Goal: Task Accomplishment & Management: Manage account settings

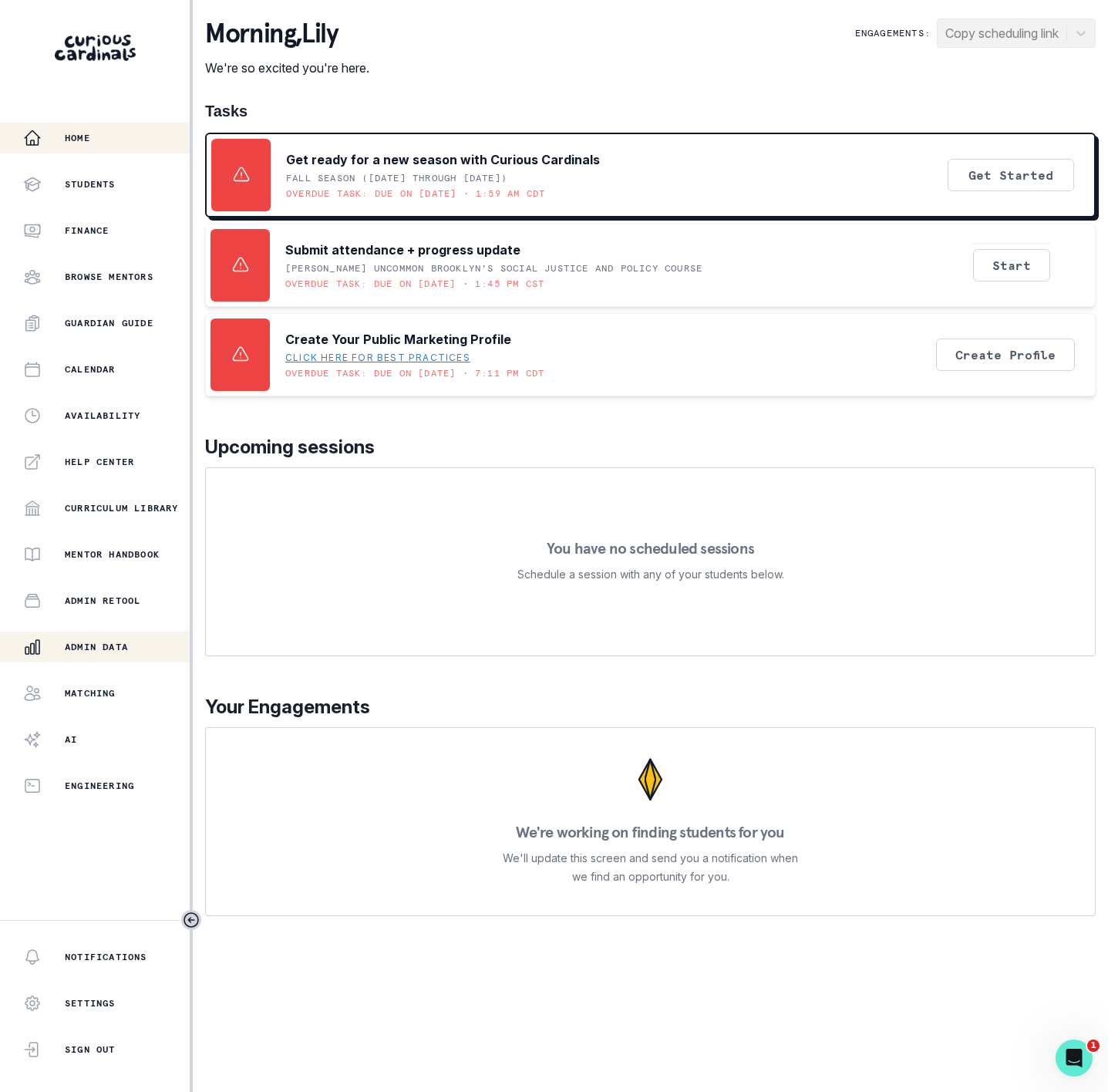
click at [97, 632] on button "Admin Data" at bounding box center [95, 647] width 190 height 30
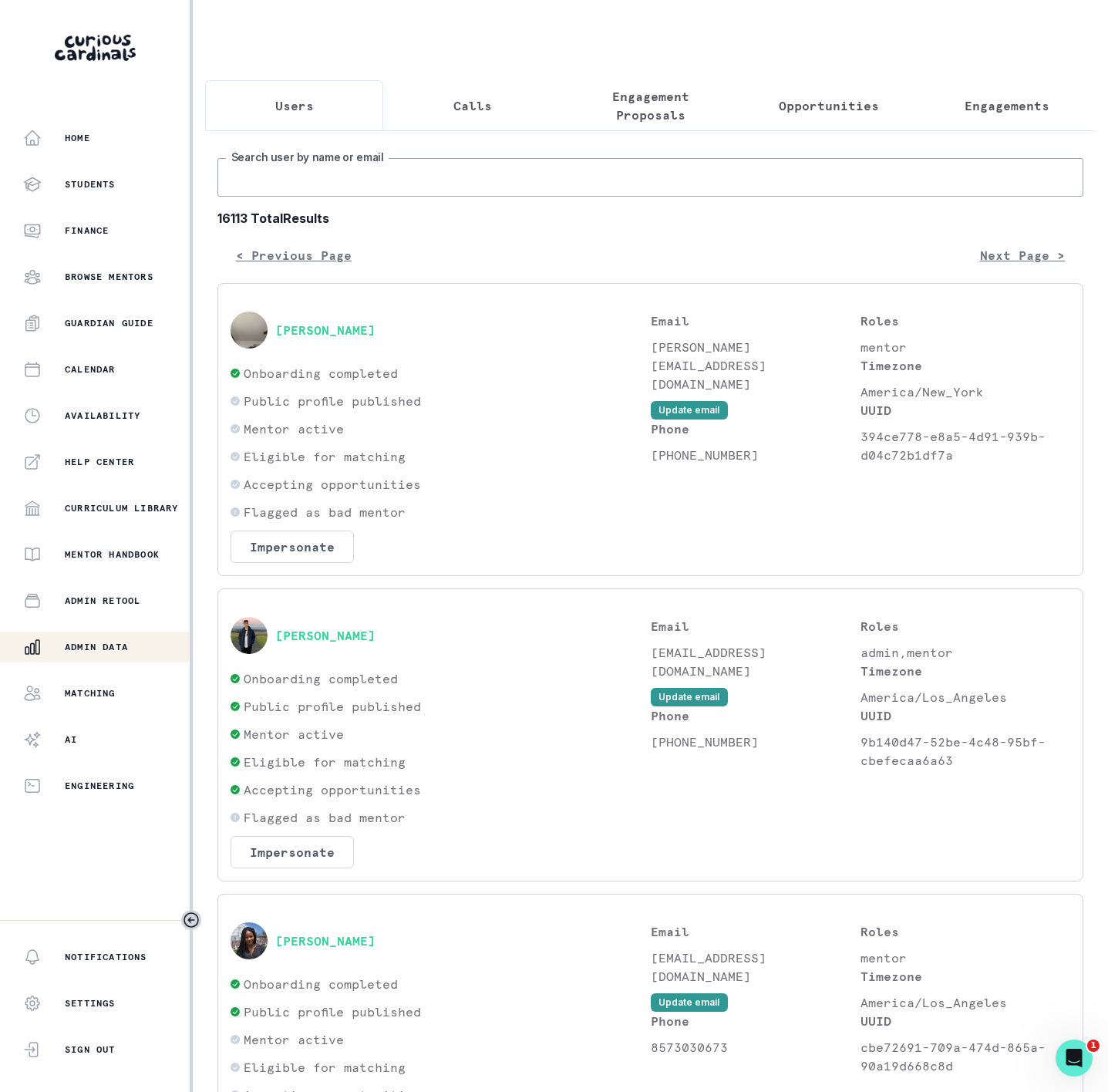
click at [276, 196] on input "Search user by name or email" at bounding box center [650, 177] width 866 height 39
click at [328, 196] on input "Search user by name or email" at bounding box center [650, 177] width 866 height 39
click at [271, 191] on input "Search user by name or email" at bounding box center [650, 177] width 866 height 39
paste input "[PERSON_NAME]"
type input "[PERSON_NAME]"
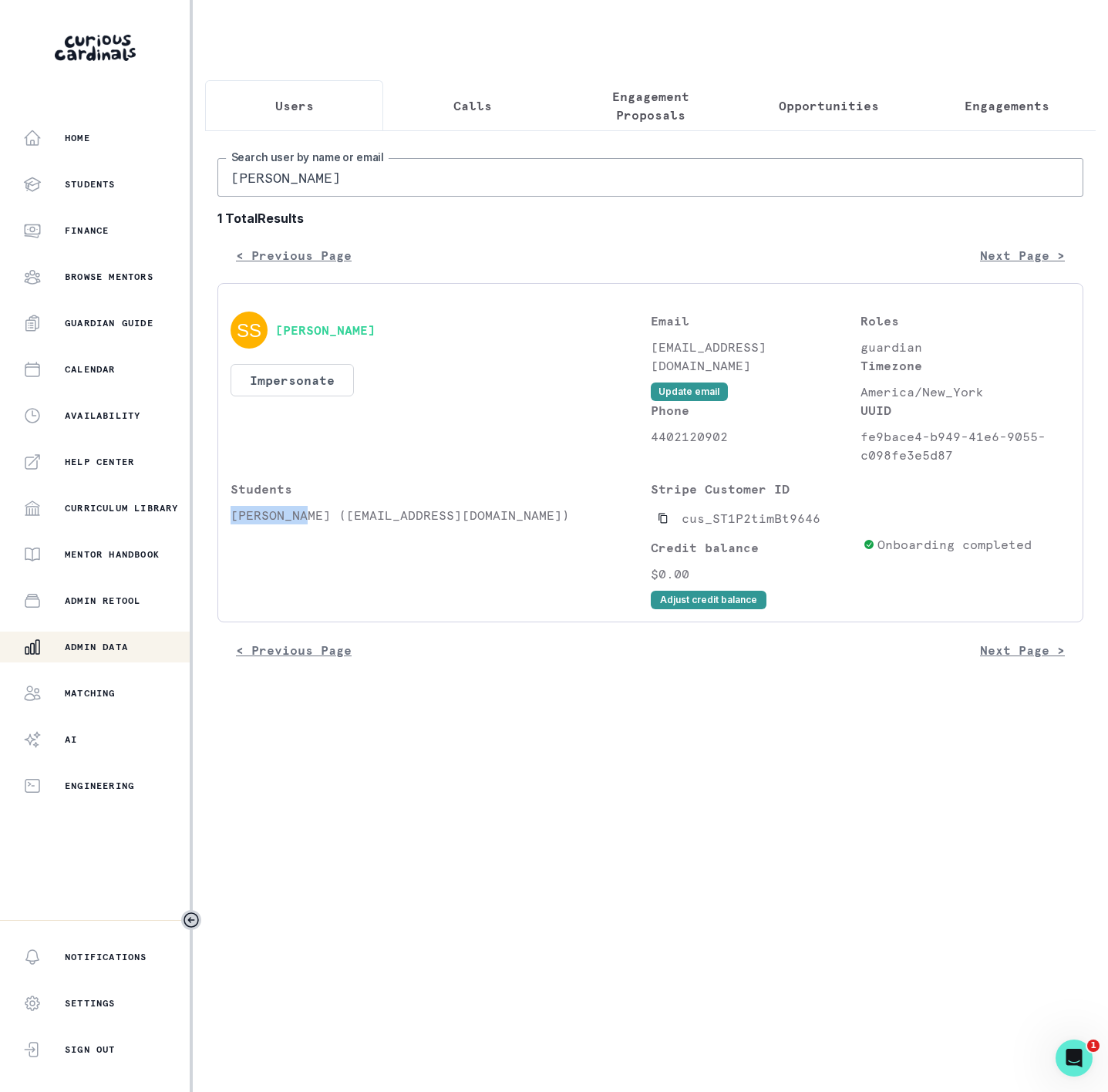
drag, startPoint x: 232, startPoint y: 532, endPoint x: 308, endPoint y: 535, distance: 76.1
click at [308, 525] on p "[PERSON_NAME] ([EMAIL_ADDRESS][DOMAIN_NAME])" at bounding box center [441, 515] width 421 height 18
copy p "[PERSON_NAME]"
click at [968, 102] on p "Engagements" at bounding box center [1007, 106] width 85 height 18
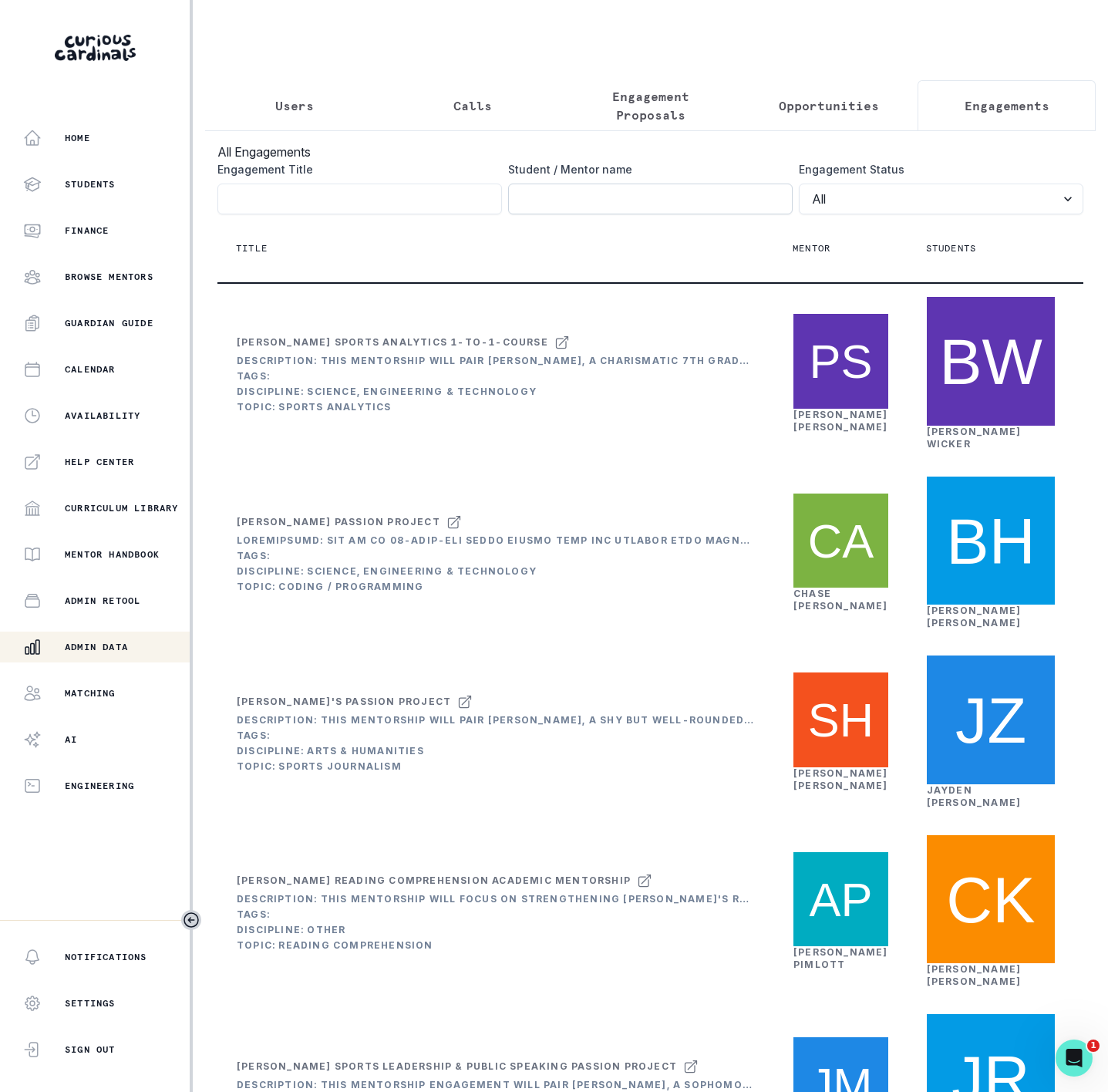
click at [533, 214] on input "Engagement Title" at bounding box center [650, 198] width 285 height 30
paste input "[PERSON_NAME]"
click button "submit" at bounding box center [0, 0] width 0 height 0
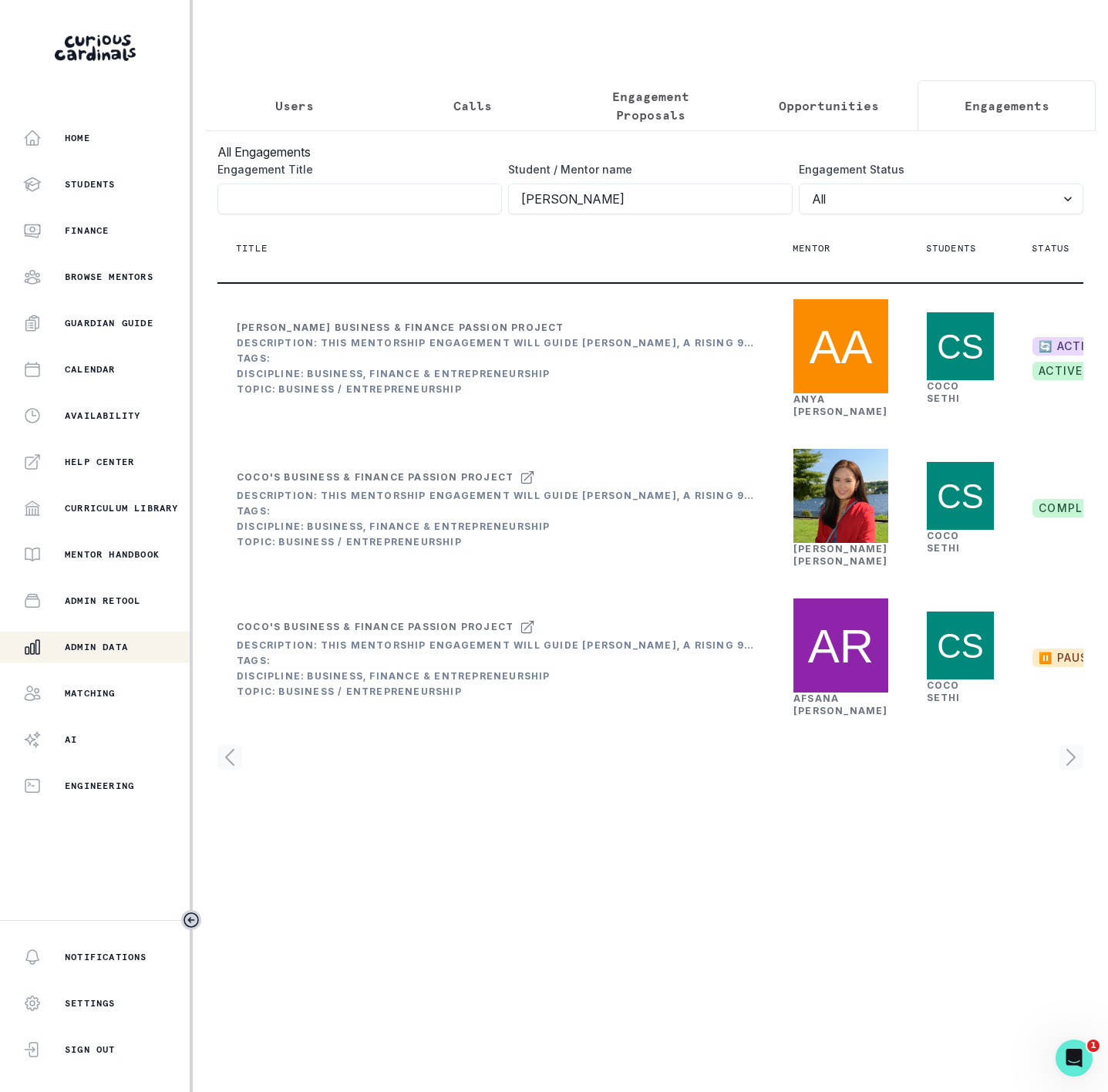
drag, startPoint x: 428, startPoint y: 208, endPoint x: 387, endPoint y: 196, distance: 42.7
click at [391, 199] on div "Engagement Title Student / Mentor name [PERSON_NAME] Engagement Status All Acti…" at bounding box center [650, 188] width 866 height 53
paste input "[PERSON_NAME]"
type input "[PERSON_NAME]"
click button "submit" at bounding box center [0, 0] width 0 height 0
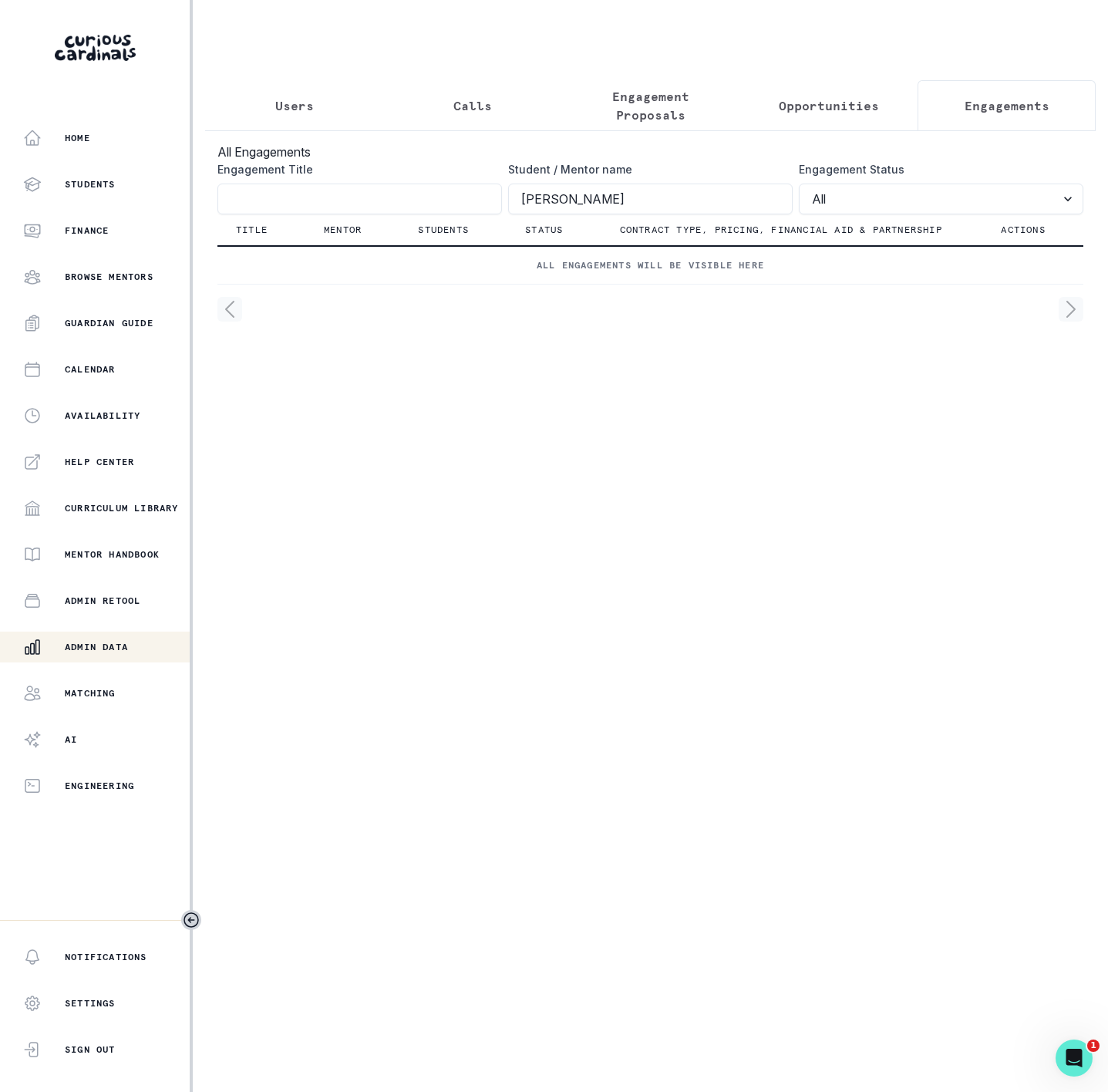
click at [296, 114] on p "Users" at bounding box center [294, 106] width 39 height 18
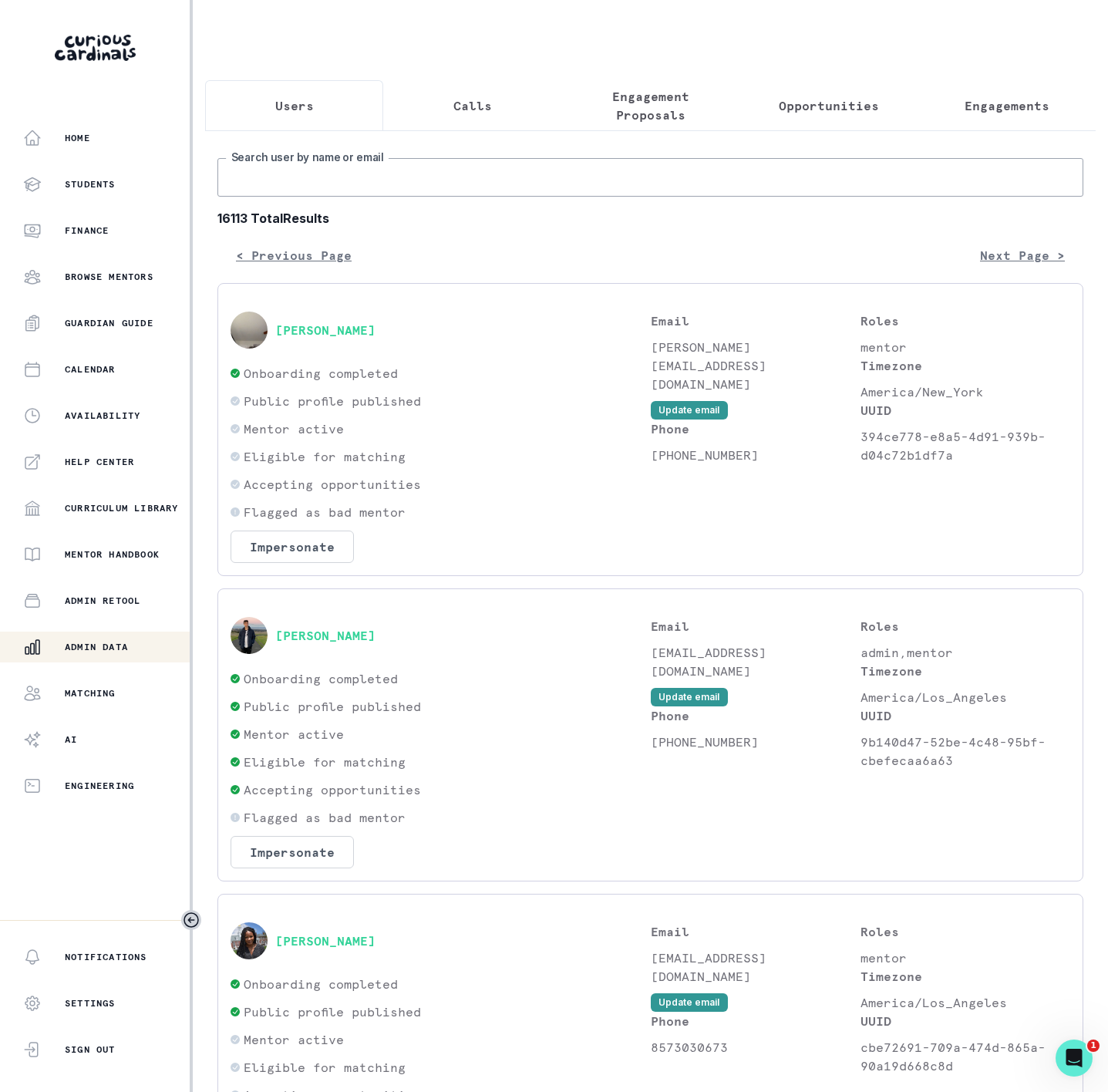
click at [301, 196] on input "Search user by name or email" at bounding box center [650, 177] width 866 height 39
paste input "[PERSON_NAME]"
type input "[PERSON_NAME]"
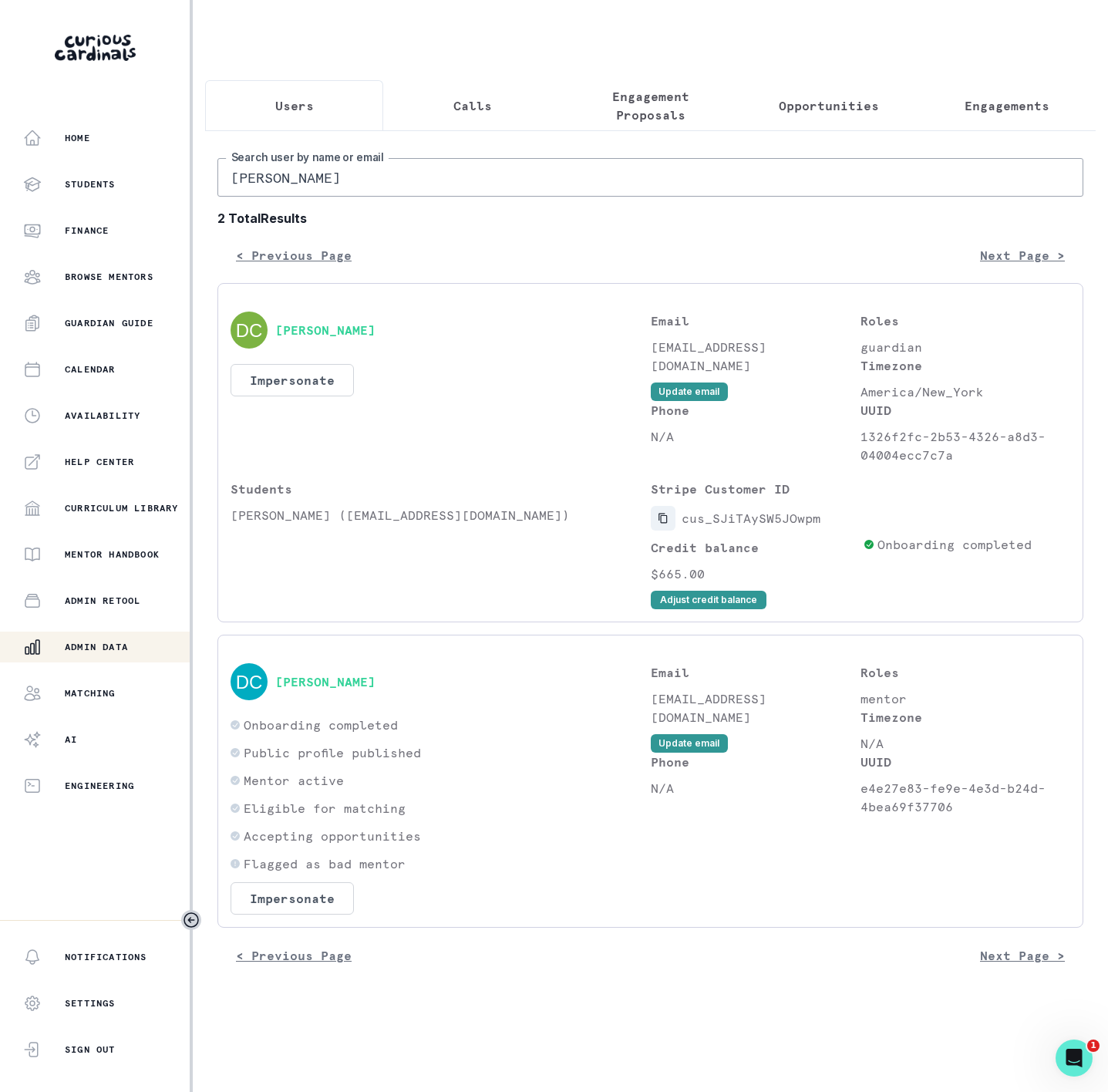
click at [658, 524] on icon "Copied to clipboard" at bounding box center [663, 518] width 11 height 11
drag, startPoint x: 233, startPoint y: 532, endPoint x: 342, endPoint y: 535, distance: 109.0
click at [342, 525] on p "[PERSON_NAME] ([EMAIL_ADDRESS][DOMAIN_NAME])" at bounding box center [441, 515] width 421 height 18
copy p "[PERSON_NAME]"
click at [991, 113] on p "Engagements" at bounding box center [1007, 106] width 85 height 18
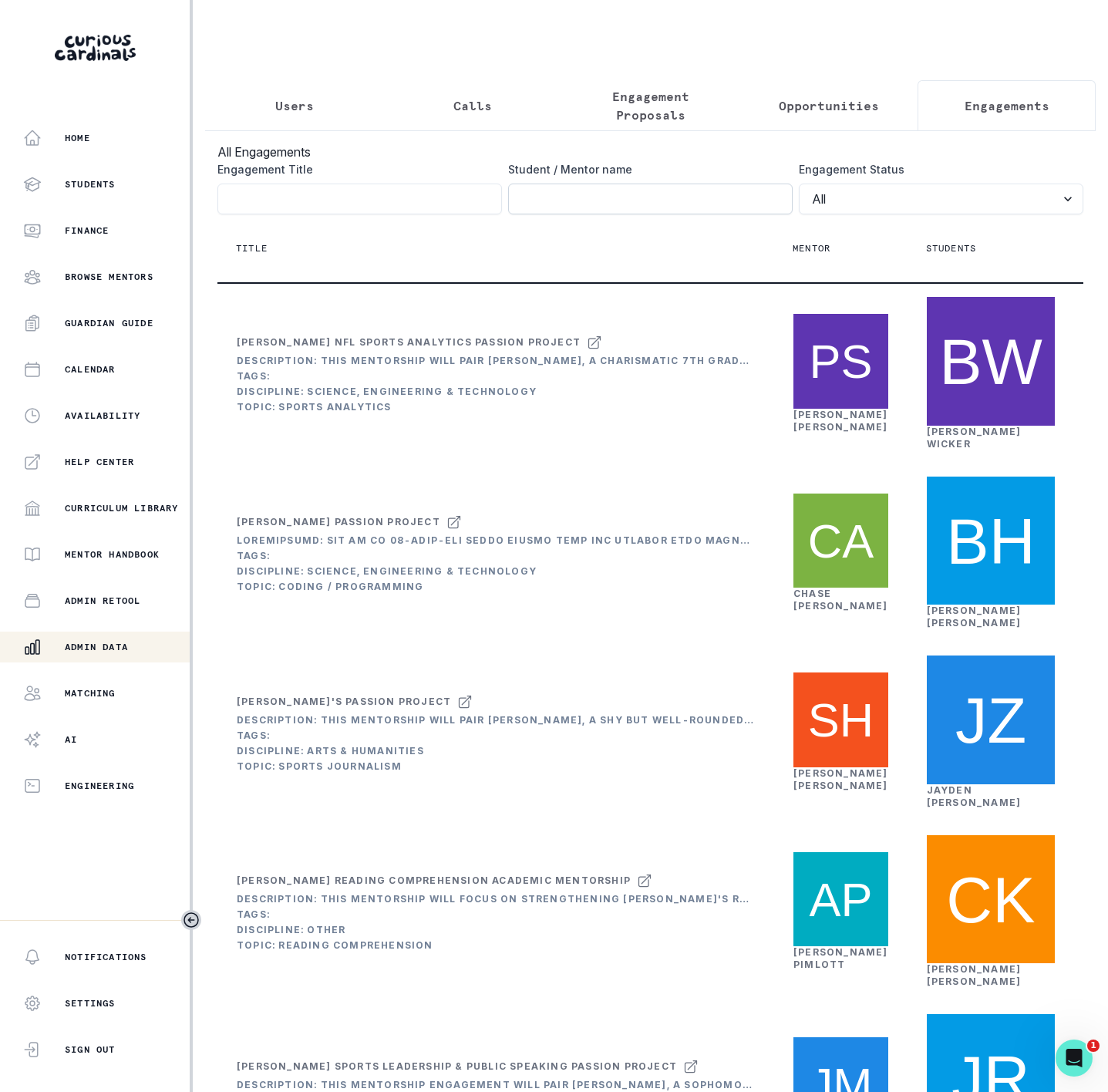
click at [542, 214] on input "Engagement Title" at bounding box center [650, 198] width 285 height 30
paste input "[PERSON_NAME]"
type input "[PERSON_NAME]"
click button "submit" at bounding box center [0, 0] width 0 height 0
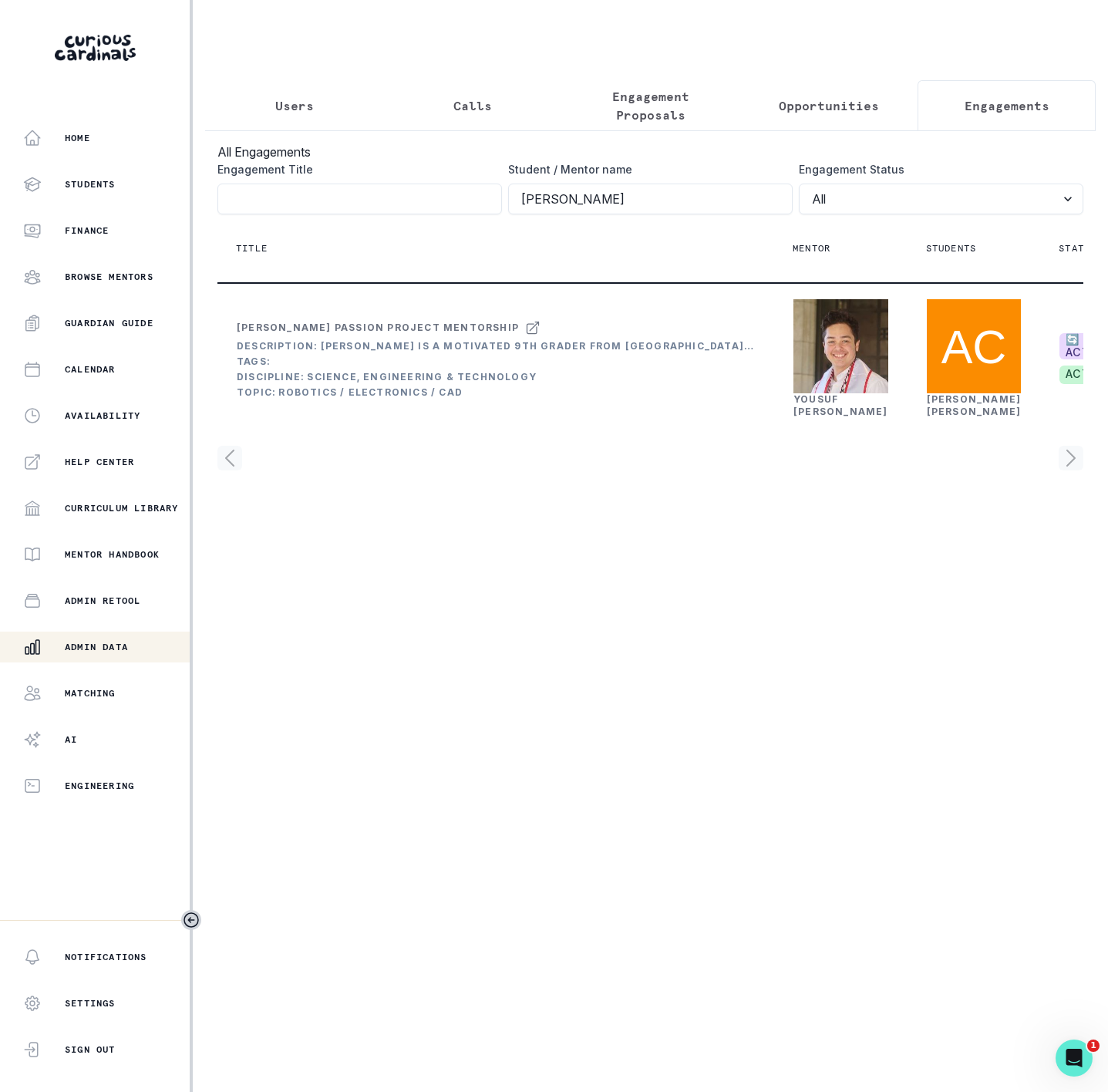
scroll to position [0, 246]
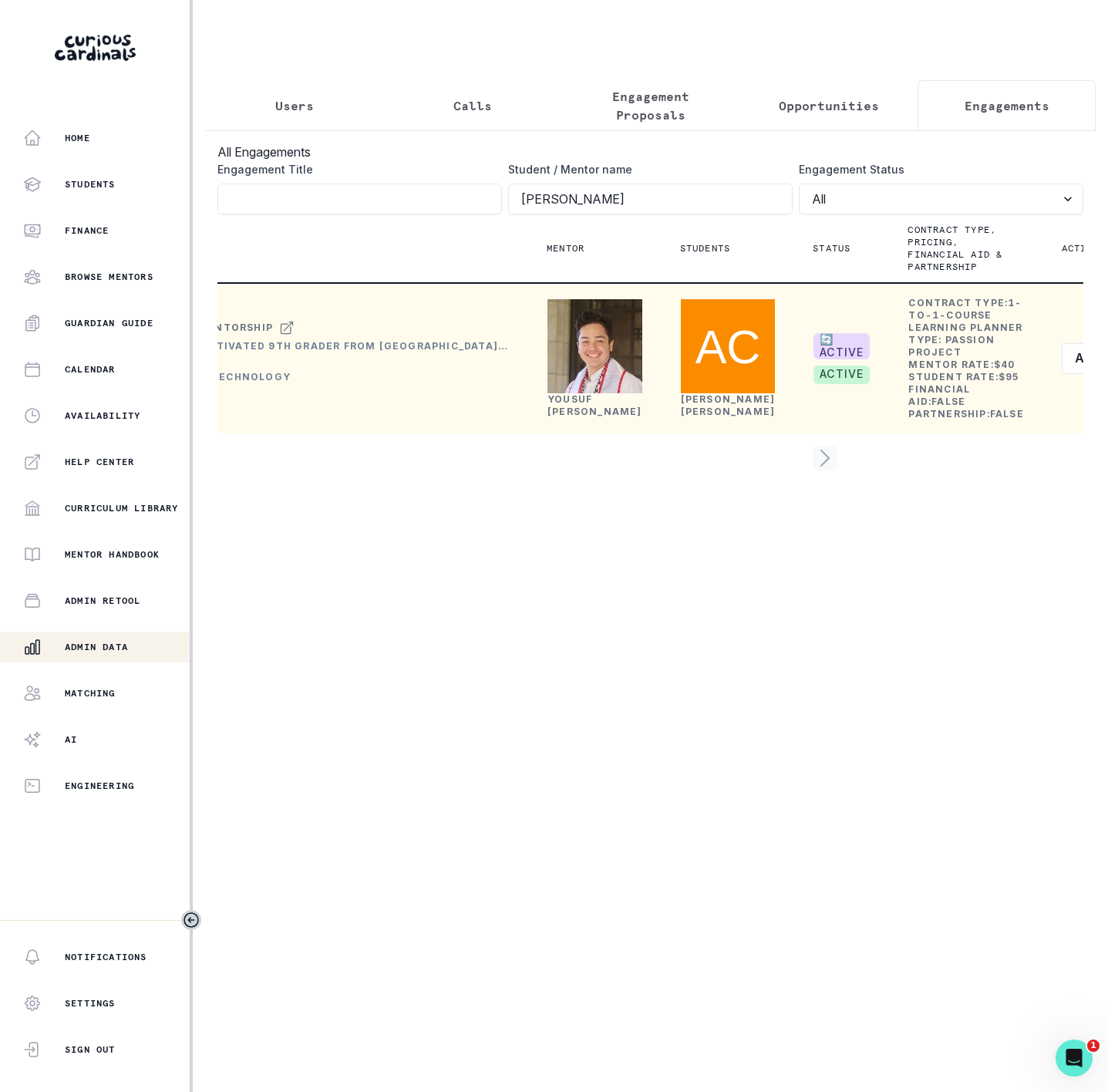
click at [572, 417] on link "[PERSON_NAME]" at bounding box center [595, 405] width 95 height 24
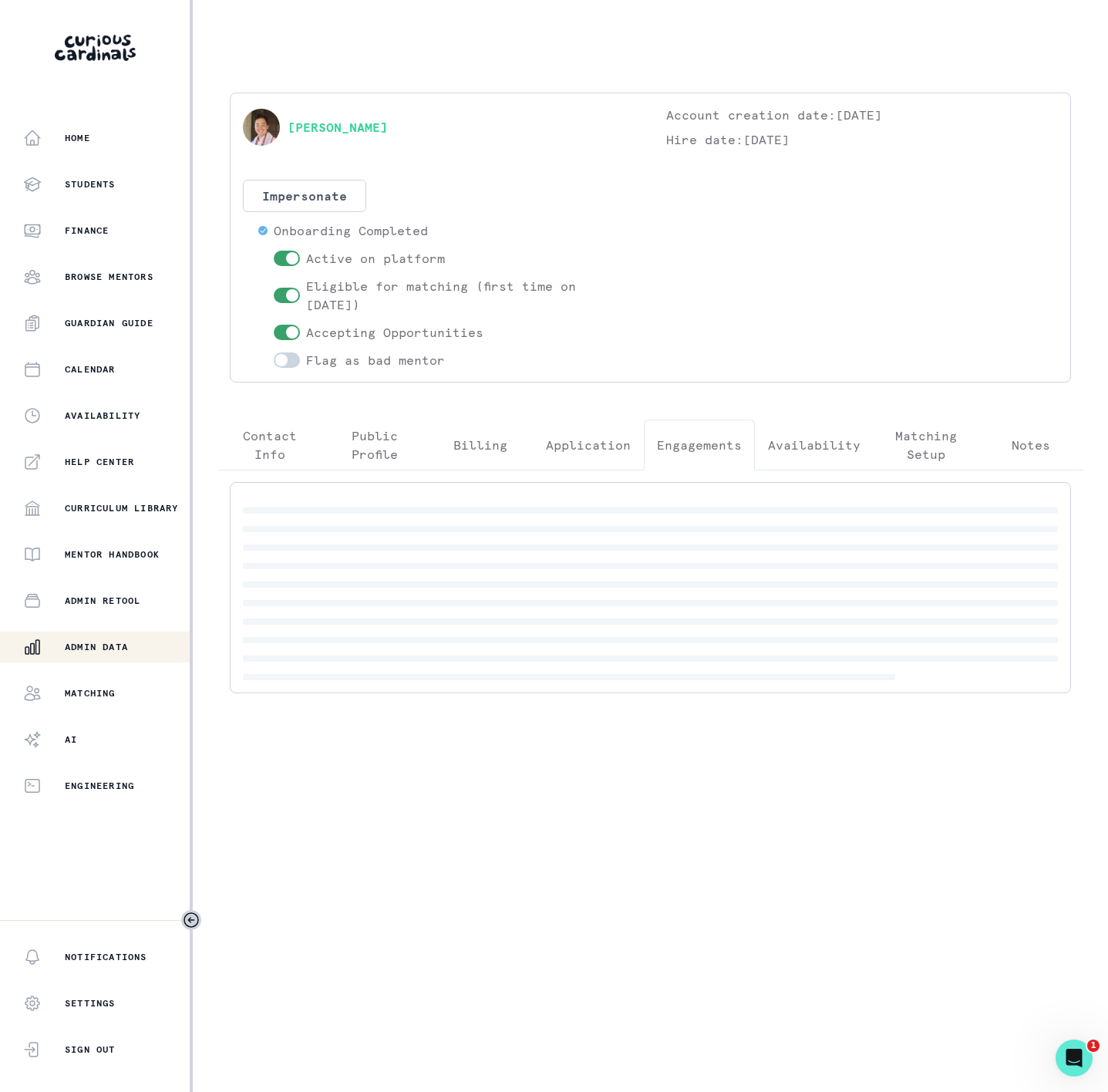
click at [706, 442] on p "Engagements" at bounding box center [699, 445] width 85 height 18
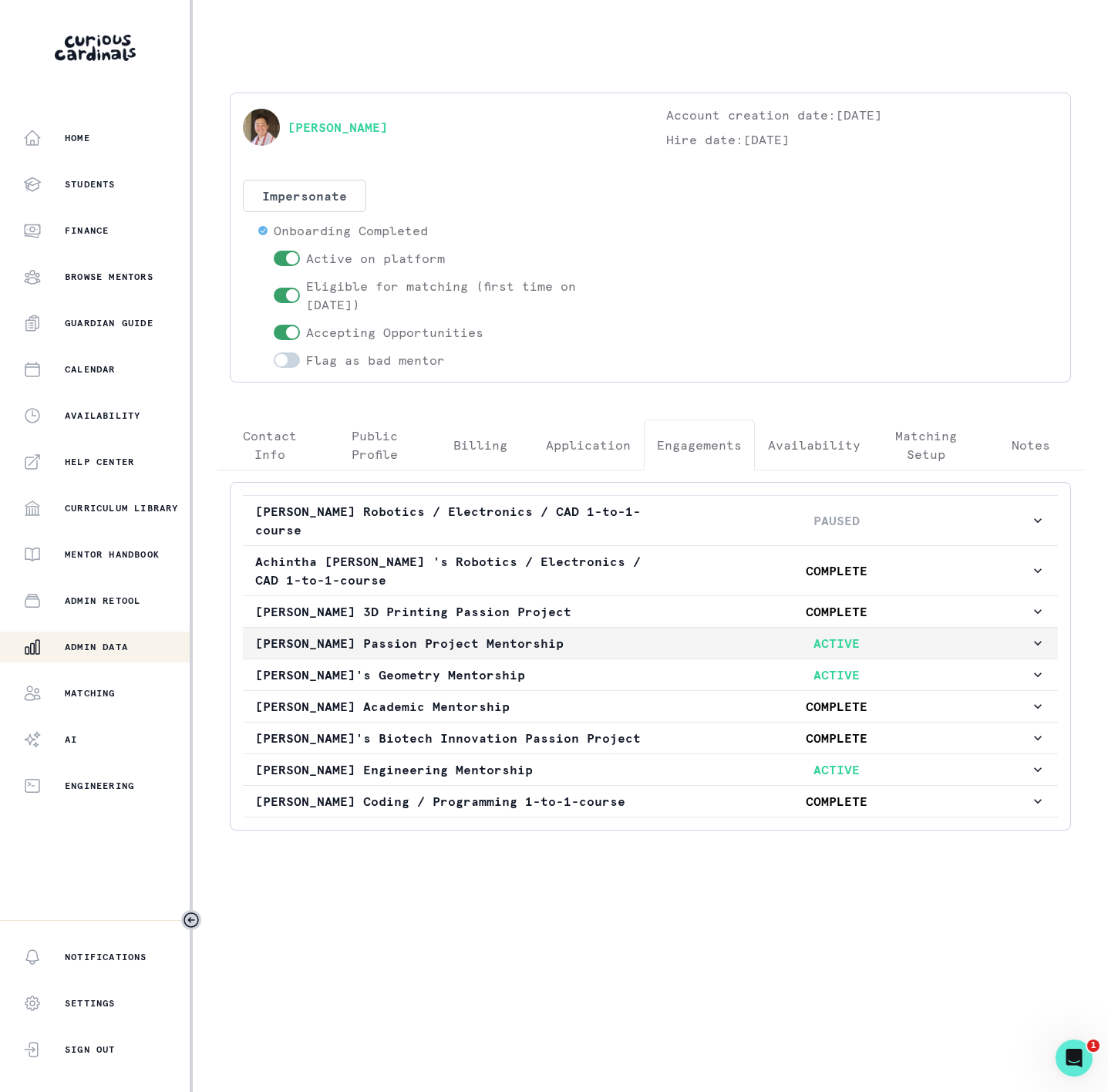
click at [398, 647] on p "[PERSON_NAME] Passion Project Mentorship" at bounding box center [449, 643] width 388 height 18
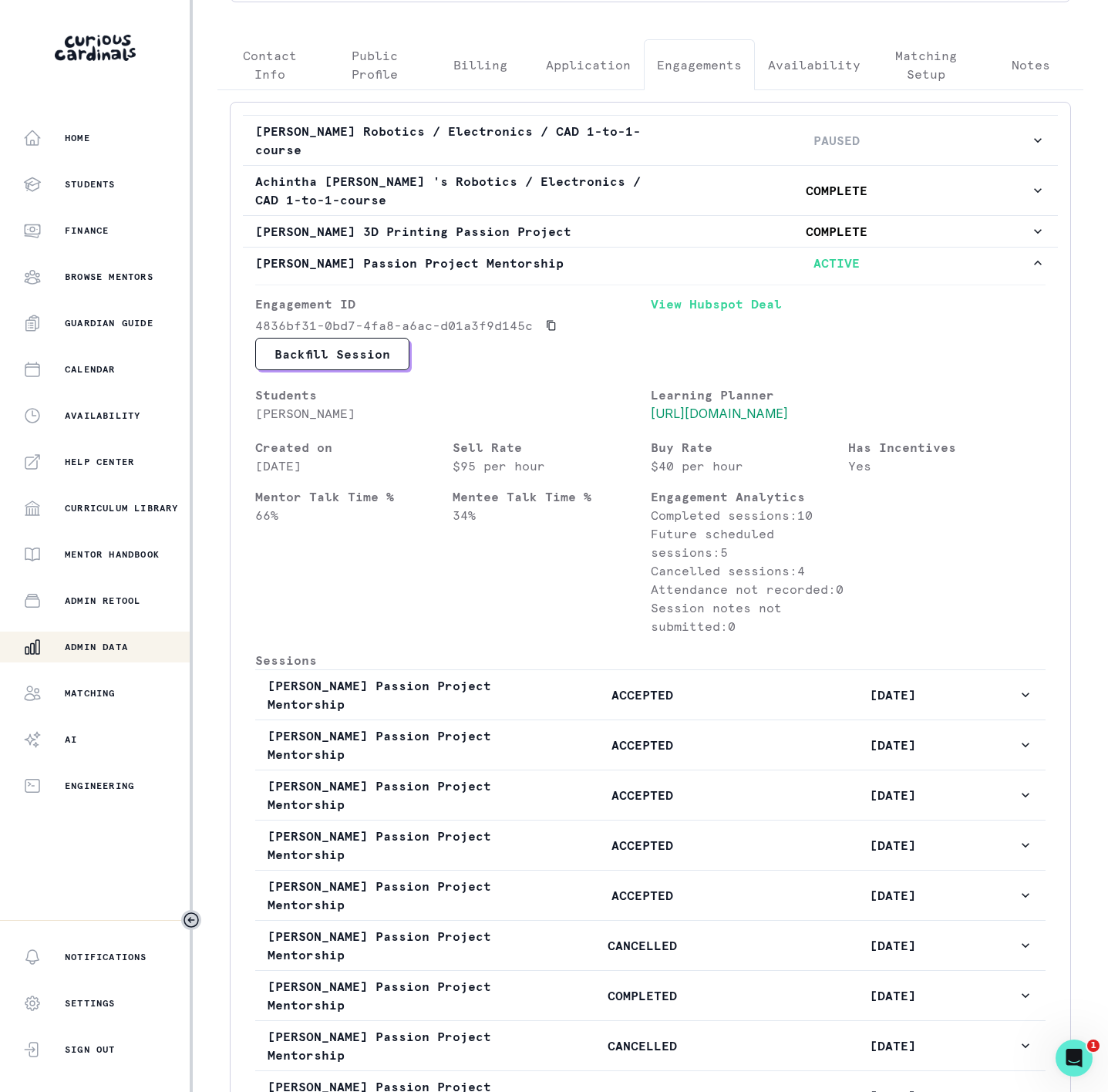
scroll to position [115, 0]
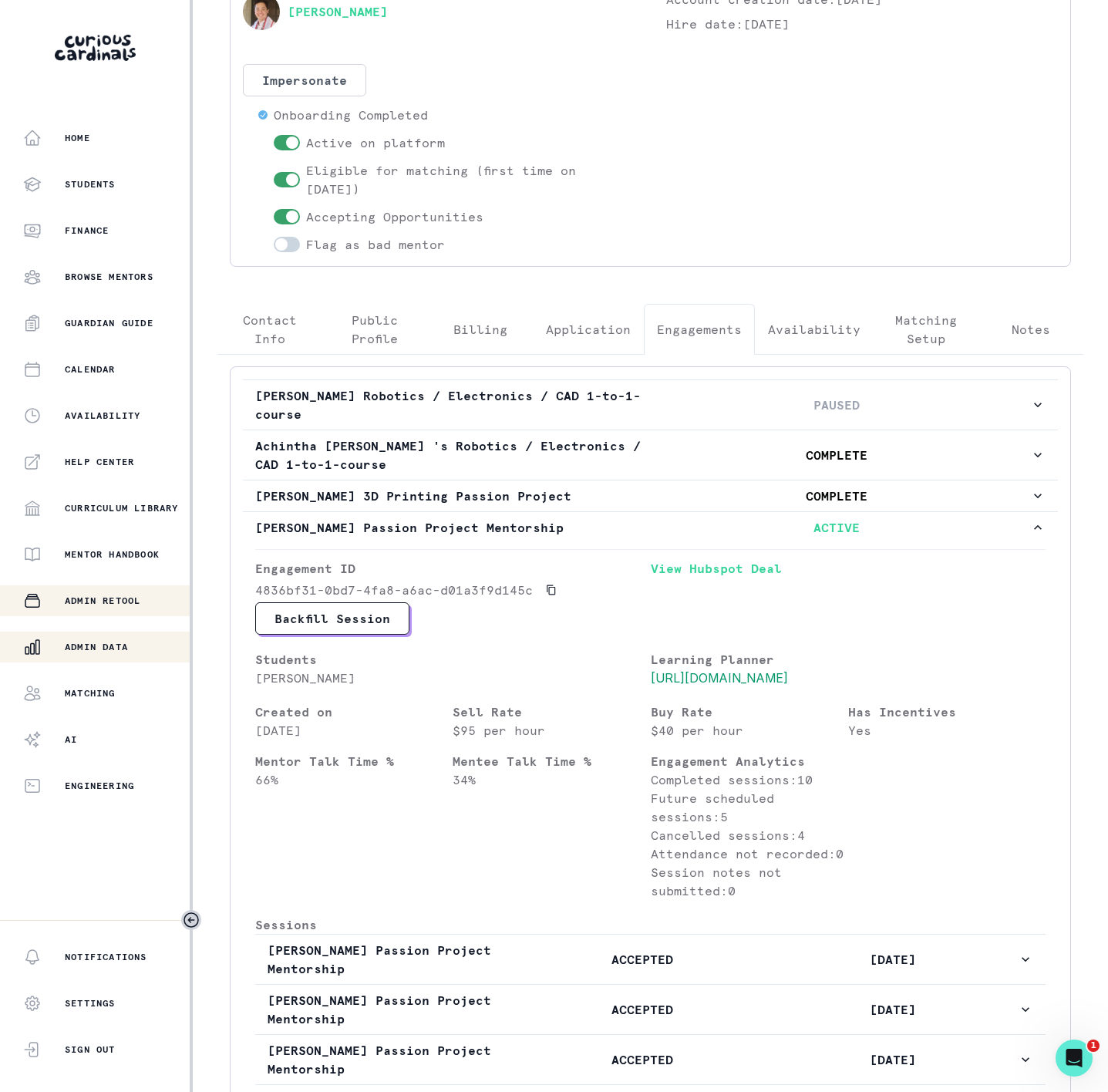
drag, startPoint x: 114, startPoint y: 641, endPoint x: 133, endPoint y: 613, distance: 33.8
click at [114, 641] on p "Admin Data" at bounding box center [96, 647] width 64 height 12
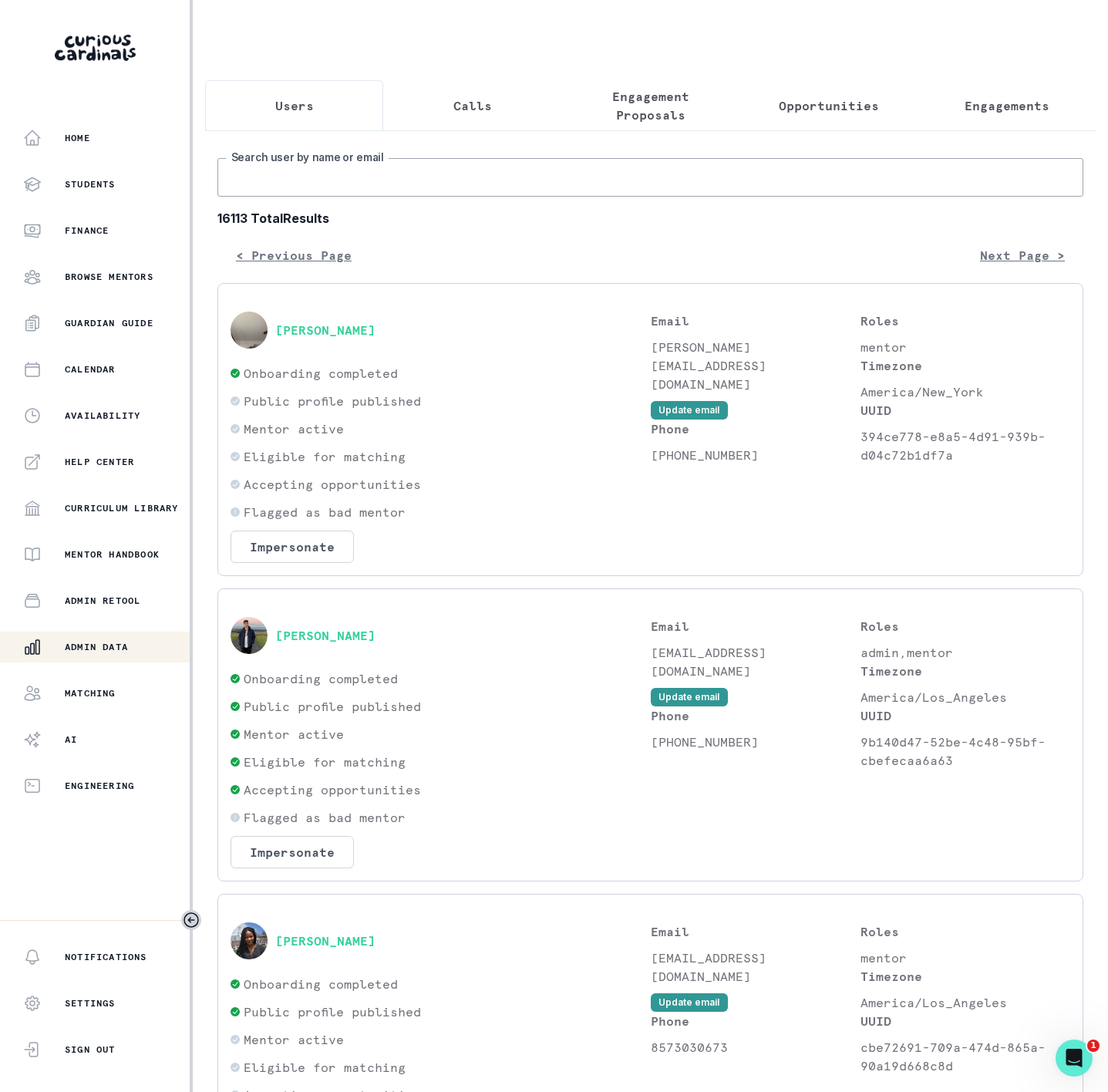
click at [350, 196] on input "Search user by name or email" at bounding box center [650, 177] width 866 height 39
paste input "[PERSON_NAME]"
type input "[PERSON_NAME]"
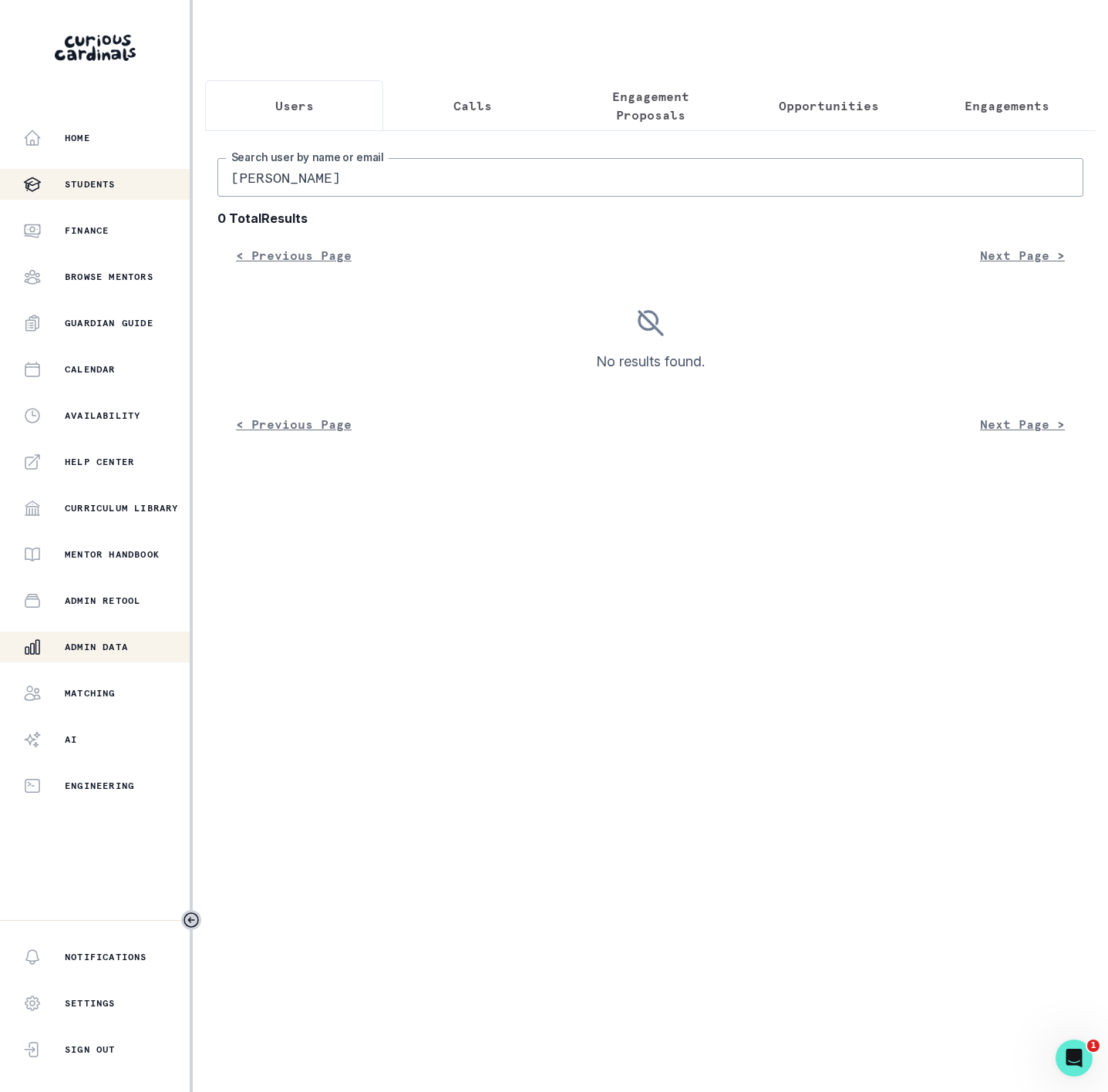
drag, startPoint x: 316, startPoint y: 195, endPoint x: 66, endPoint y: 197, distance: 250.0
click at [67, 197] on div "Home Students Finance Browse Mentors Guardian Guide Calendar Availability Help …" at bounding box center [554, 546] width 1108 height 1092
type input "Scelia"
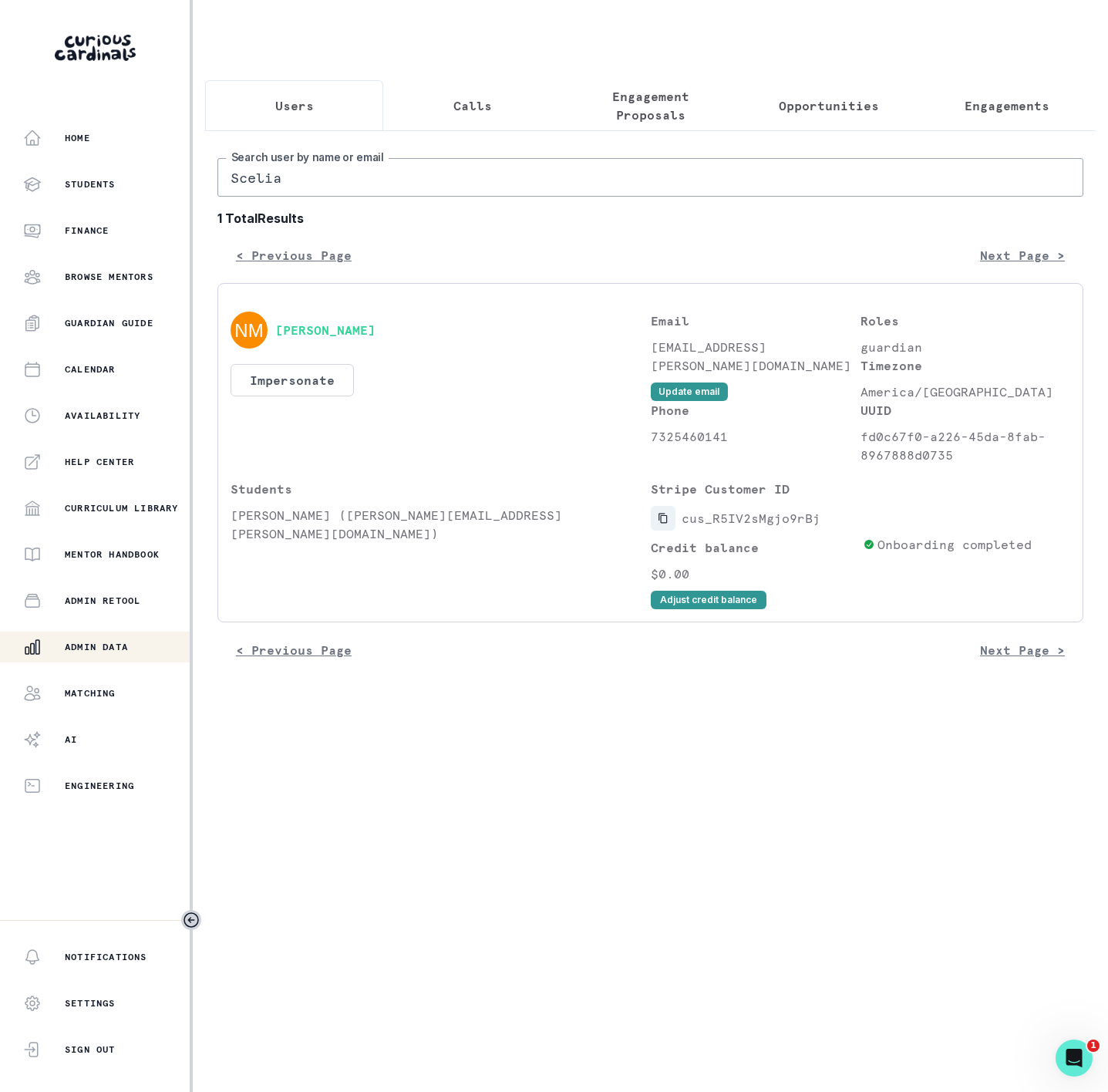
click at [661, 524] on icon "Copied to clipboard" at bounding box center [662, 518] width 8 height 10
drag, startPoint x: 290, startPoint y: 196, endPoint x: 179, endPoint y: 183, distance: 111.8
click at [179, 183] on div "Home Students Finance Browse Mentors Guardian Guide Calendar Availability Help …" at bounding box center [554, 546] width 1108 height 1092
type input "ascelia"
drag, startPoint x: 287, startPoint y: 192, endPoint x: 79, endPoint y: 186, distance: 208.1
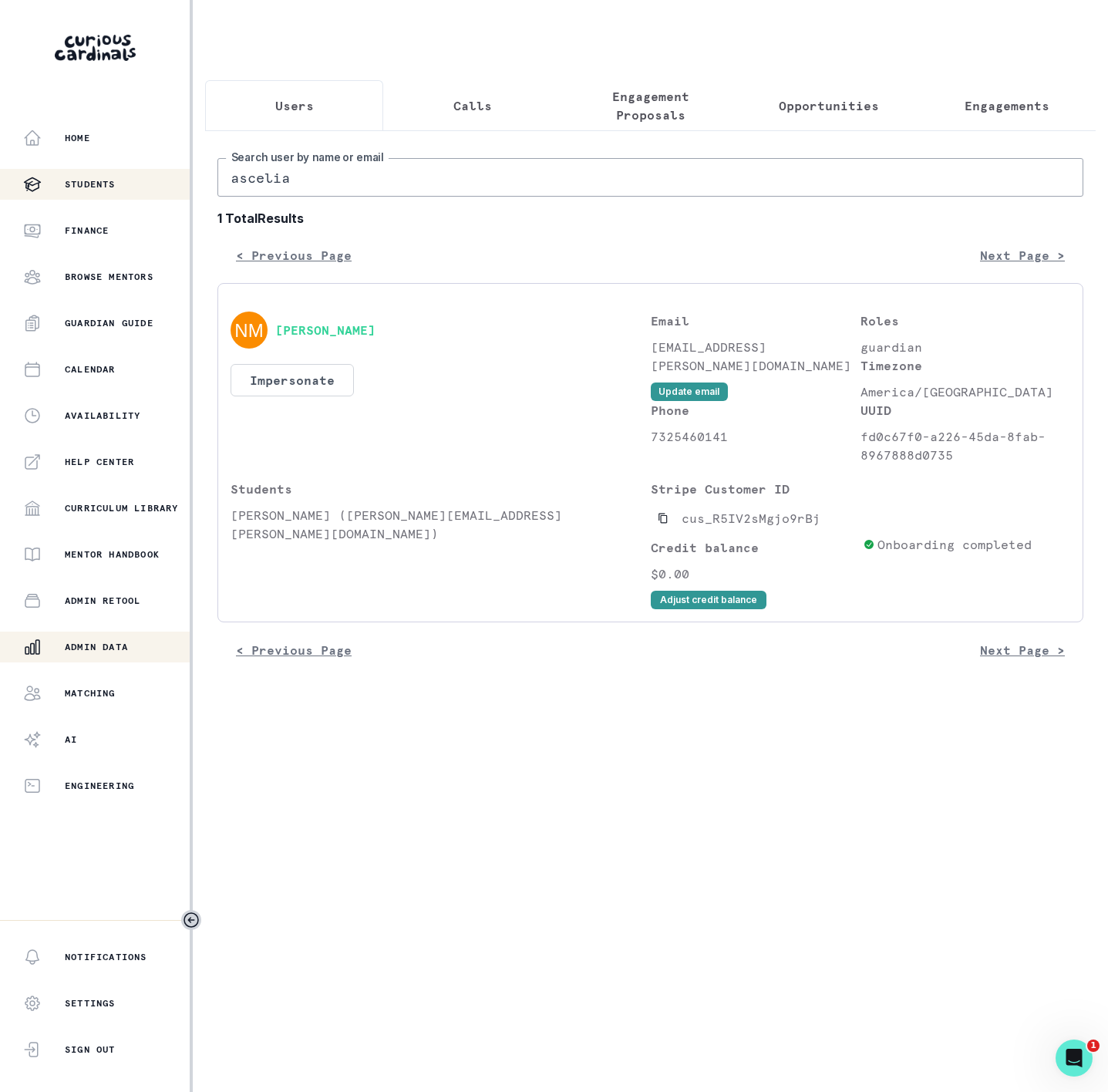
click at [92, 188] on div "Home Students Finance Browse Mentors Guardian Guide Calendar Availability Help …" at bounding box center [554, 546] width 1108 height 1092
type input "[PERSON_NAME]"
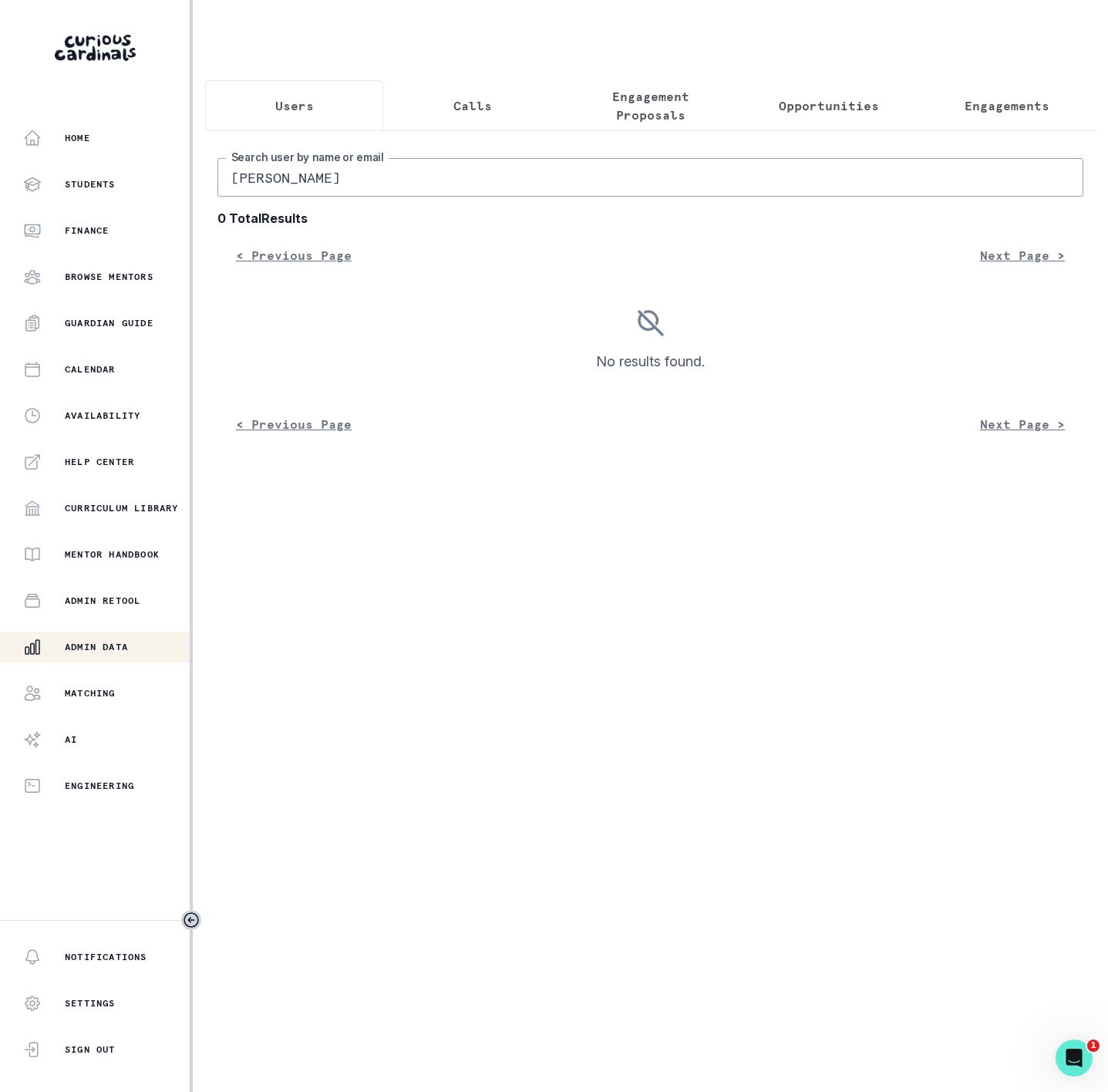
drag, startPoint x: 276, startPoint y: 199, endPoint x: 468, endPoint y: 193, distance: 192.1
click at [468, 195] on input "[PERSON_NAME]" at bounding box center [650, 177] width 866 height 39
type input "[PERSON_NAME]"
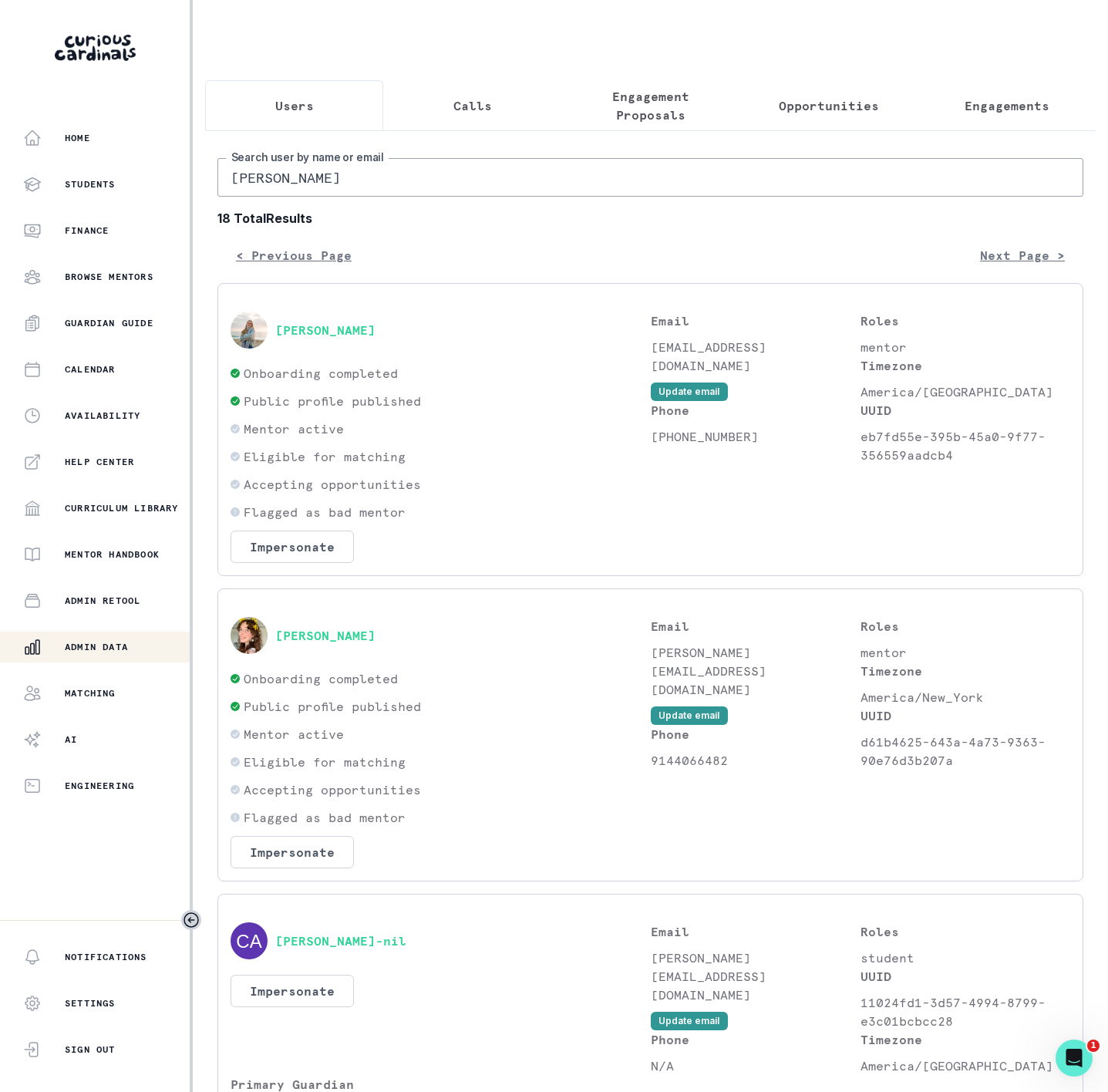
click at [965, 101] on p "Engagements" at bounding box center [1007, 106] width 85 height 18
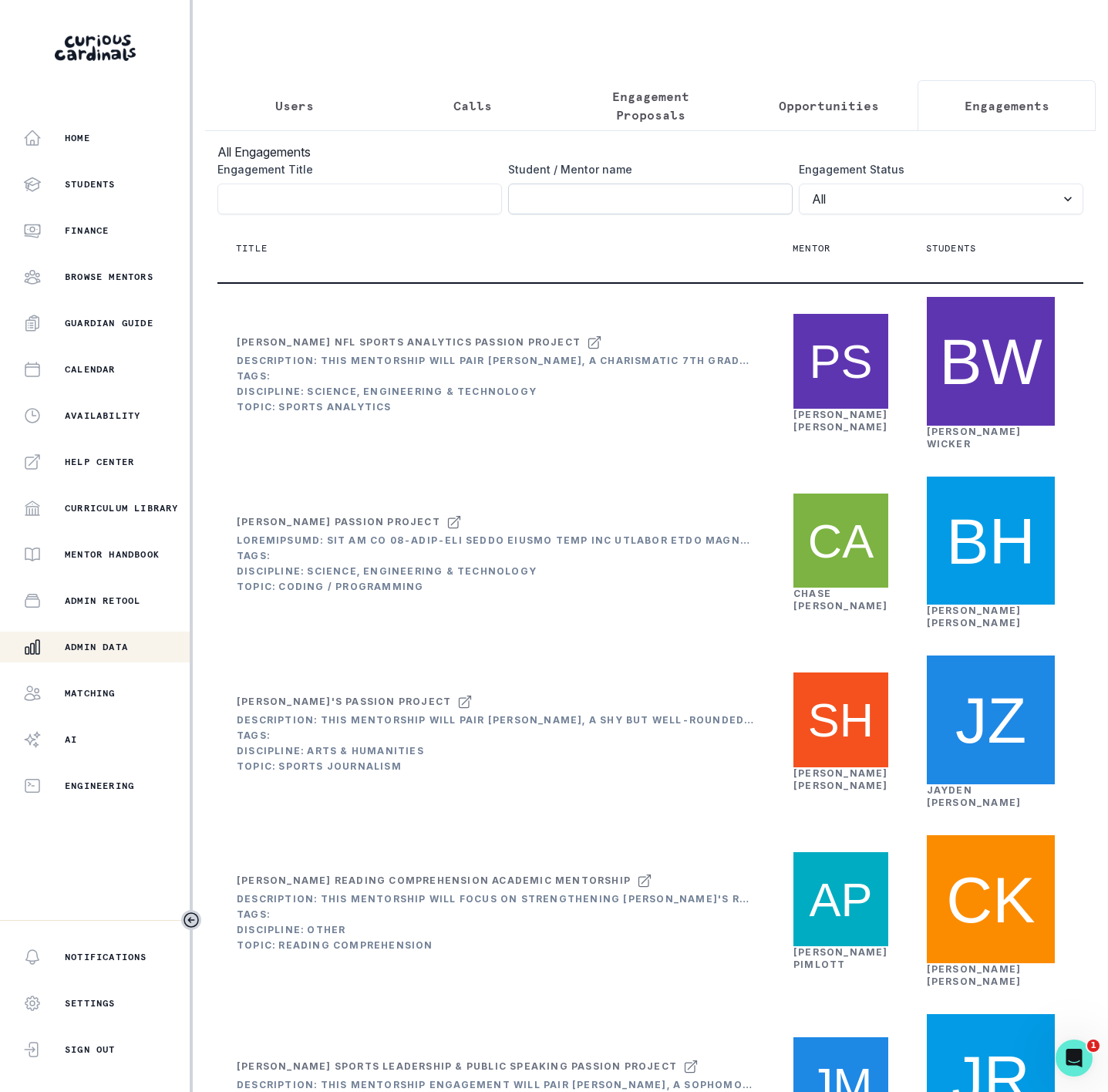
click at [533, 214] on input "Engagement Title" at bounding box center [650, 198] width 285 height 30
type input "[PERSON_NAME]"
click button "submit" at bounding box center [0, 0] width 0 height 0
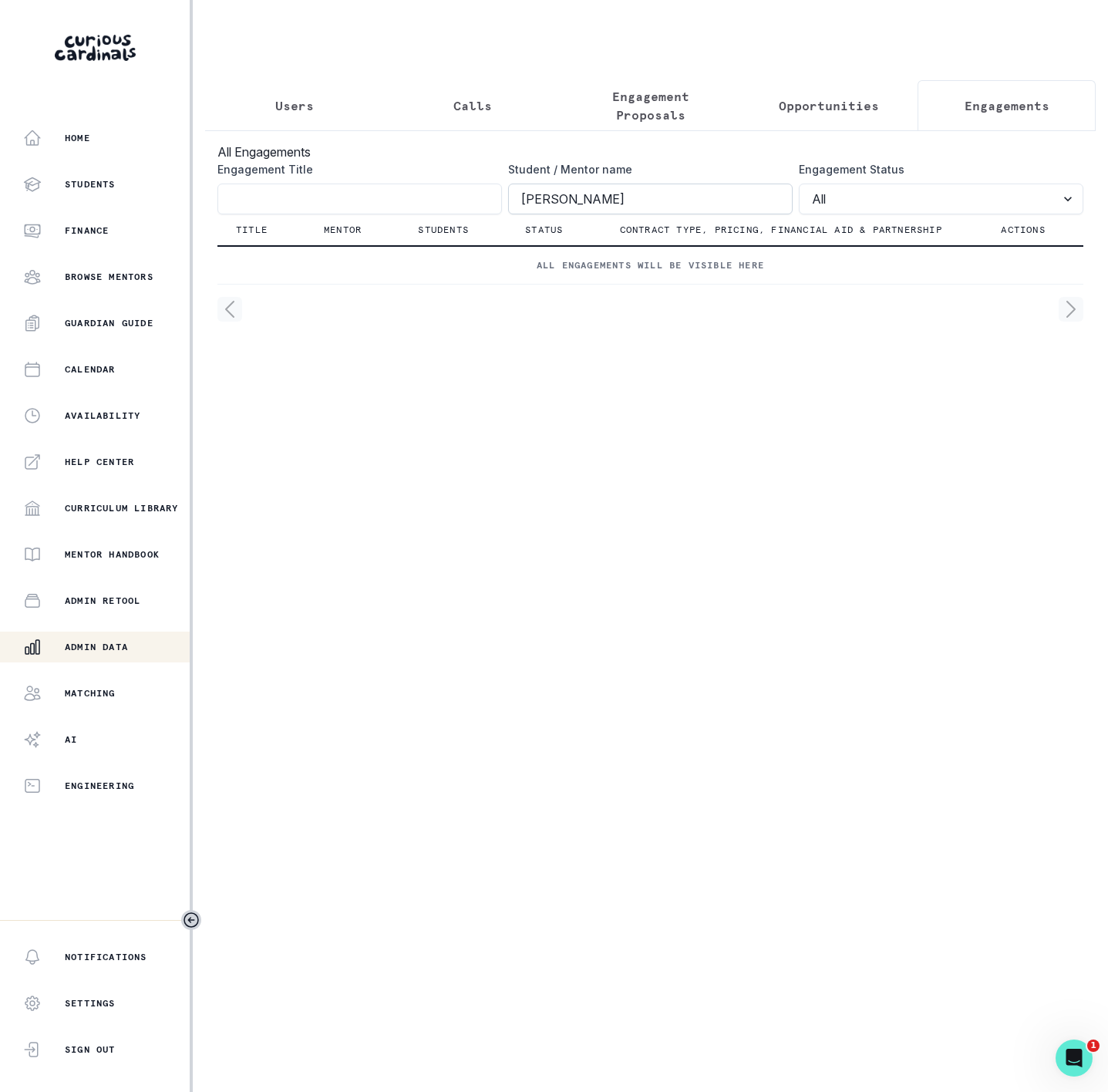
click at [520, 214] on input "[PERSON_NAME]" at bounding box center [650, 198] width 285 height 30
click button "submit" at bounding box center [0, 0] width 0 height 0
drag, startPoint x: 602, startPoint y: 220, endPoint x: 487, endPoint y: 220, distance: 115.0
click at [487, 214] on div "Engagement Title Student / Mentor name [PERSON_NAME] Engagement Status All Acti…" at bounding box center [650, 188] width 866 height 53
click at [241, 214] on input "Engagement Title" at bounding box center [360, 198] width 285 height 30
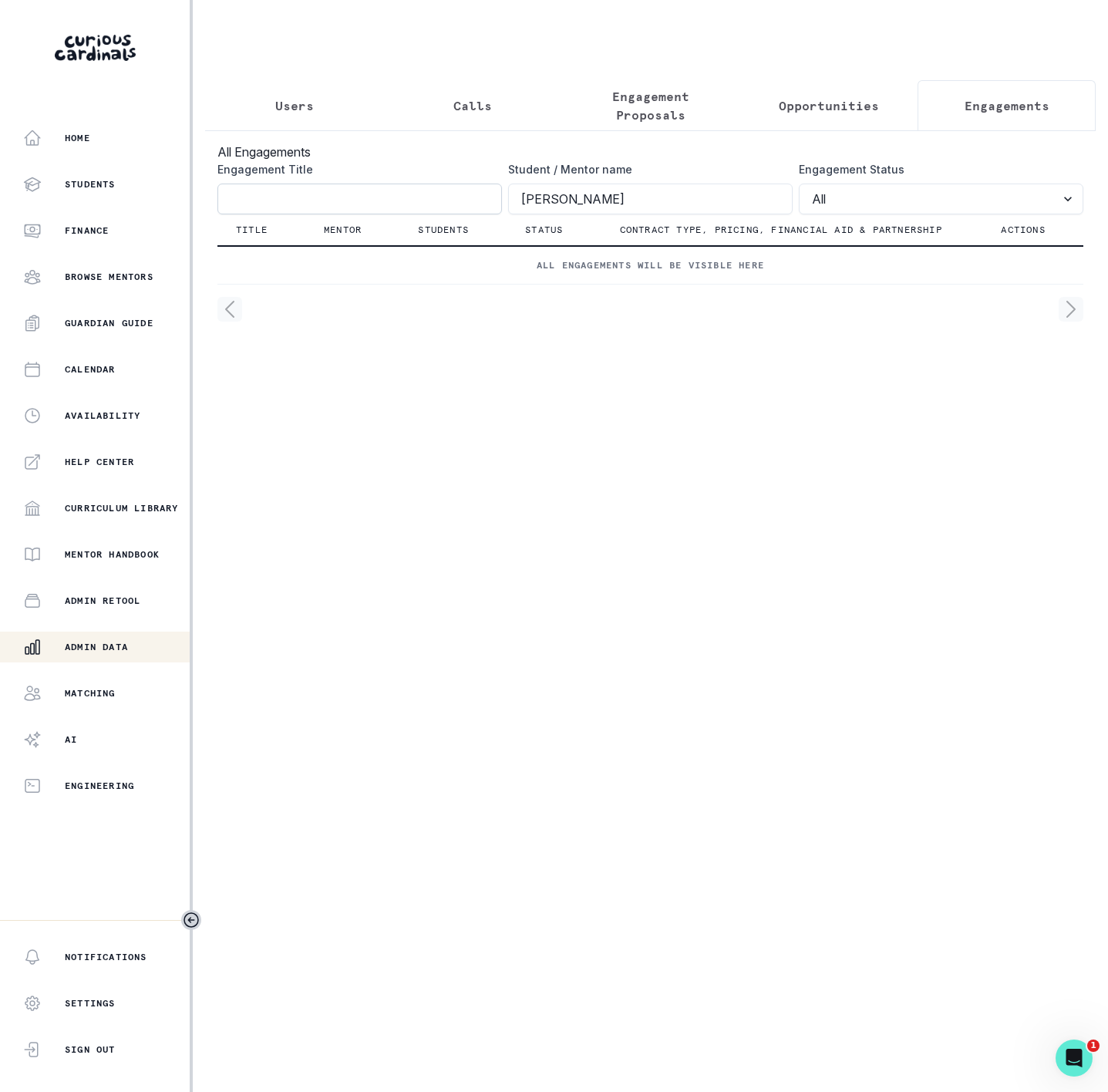
paste input "[PERSON_NAME]"
type input "[PERSON_NAME]"
click button "submit" at bounding box center [0, 0] width 0 height 0
drag, startPoint x: 595, startPoint y: 214, endPoint x: 440, endPoint y: 197, distance: 155.9
click at [440, 197] on div "Engagement Title [PERSON_NAME] Student / Mentor name [PERSON_NAME] Engagement S…" at bounding box center [650, 188] width 866 height 53
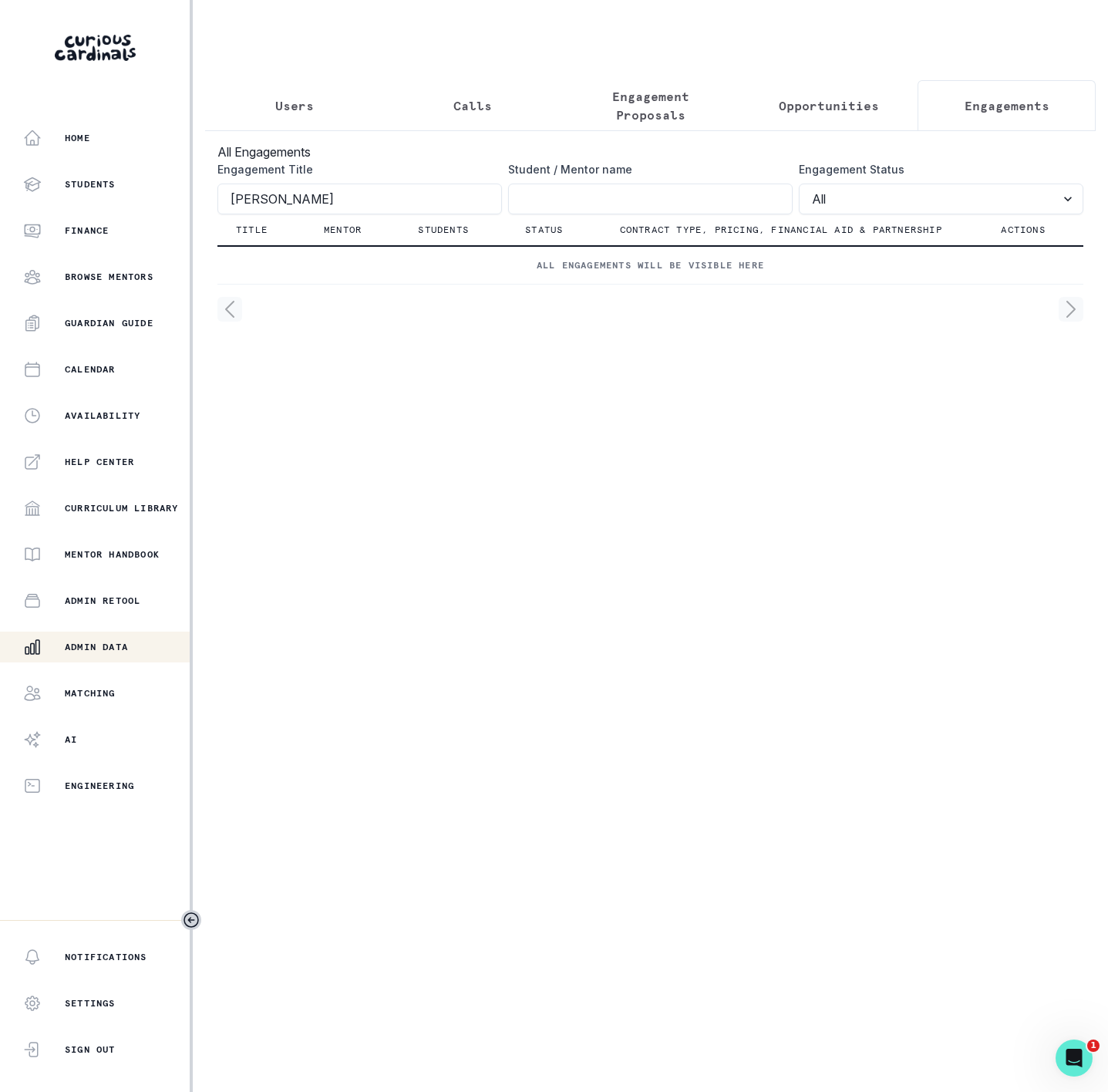
click button "submit" at bounding box center [0, 0] width 0 height 0
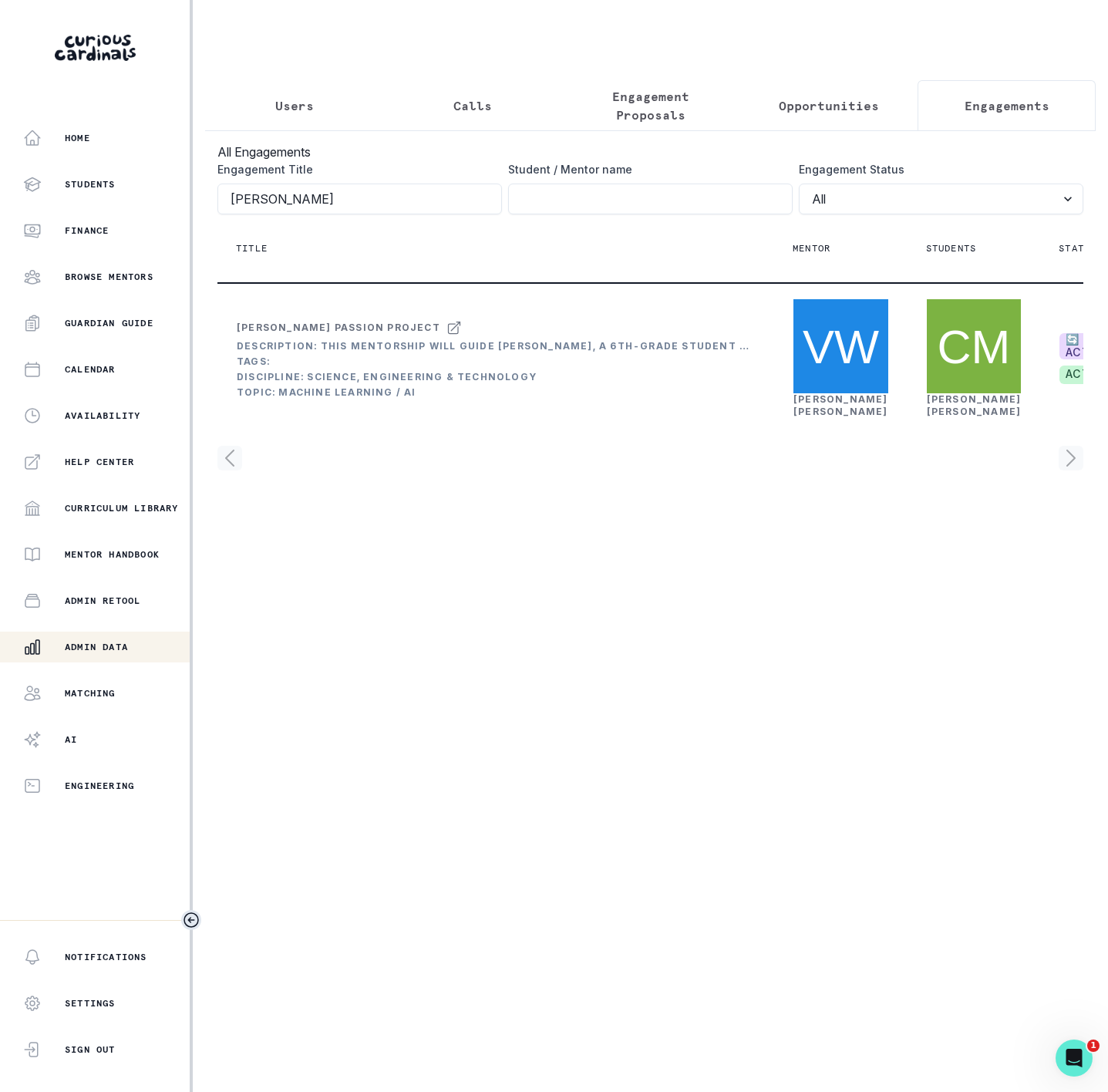
click at [186, 920] on icon "Toggle sidebar" at bounding box center [191, 920] width 18 height 18
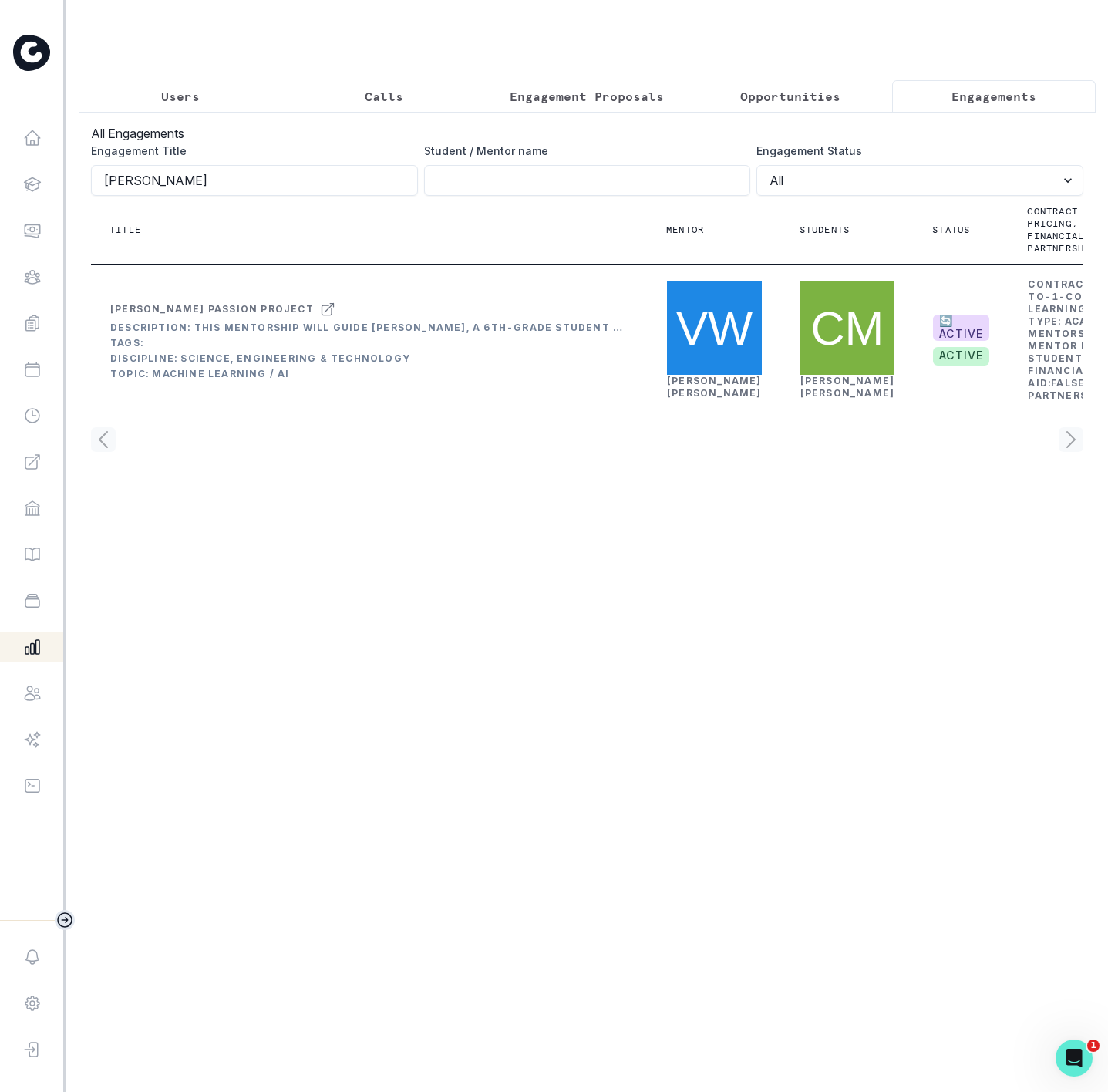
scroll to position [0, 120]
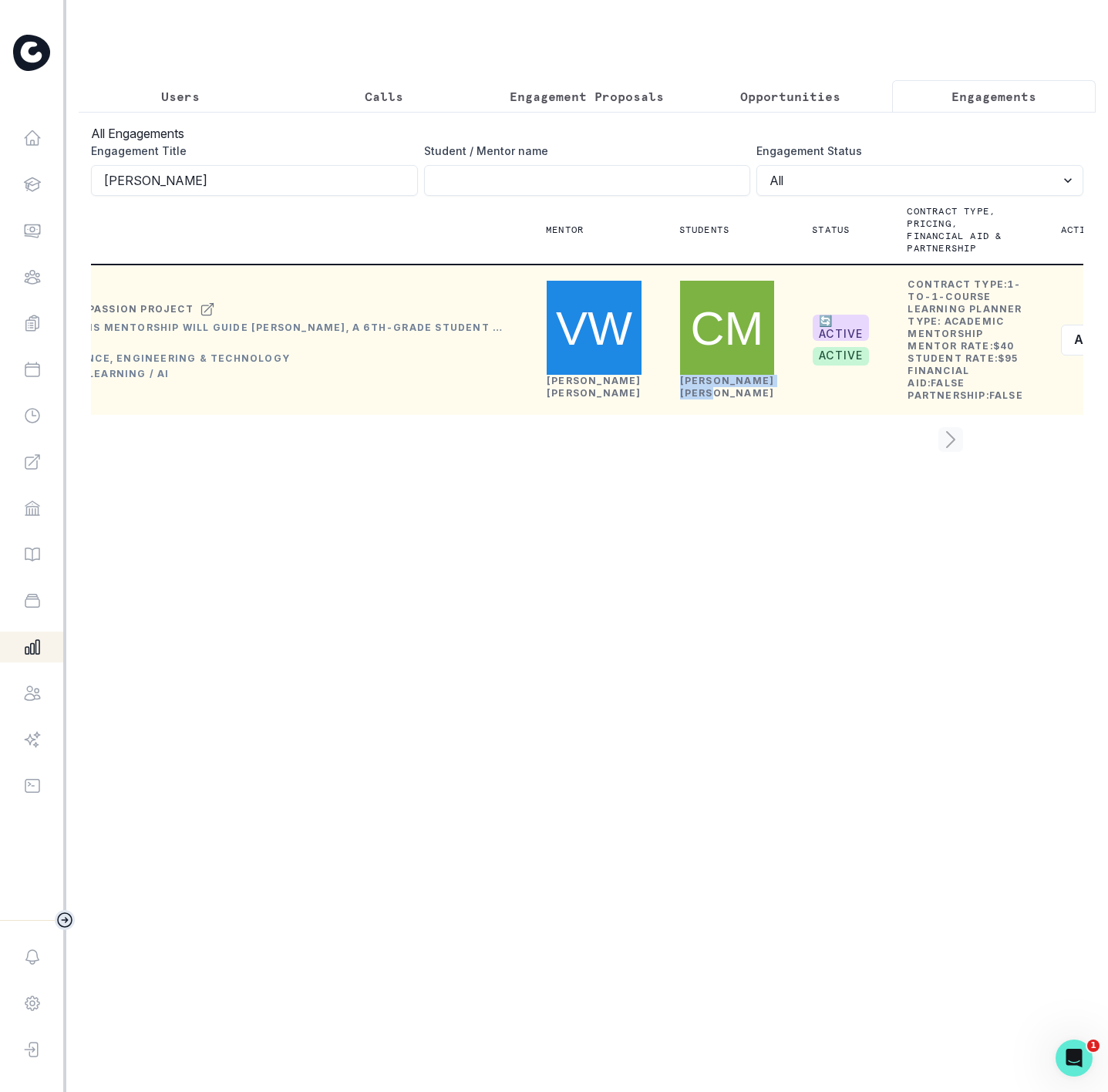
drag, startPoint x: 639, startPoint y: 443, endPoint x: 680, endPoint y: 460, distance: 44.4
click at [680, 415] on td "[PERSON_NAME]" at bounding box center [728, 339] width 134 height 150
copy link "[PERSON_NAME]"
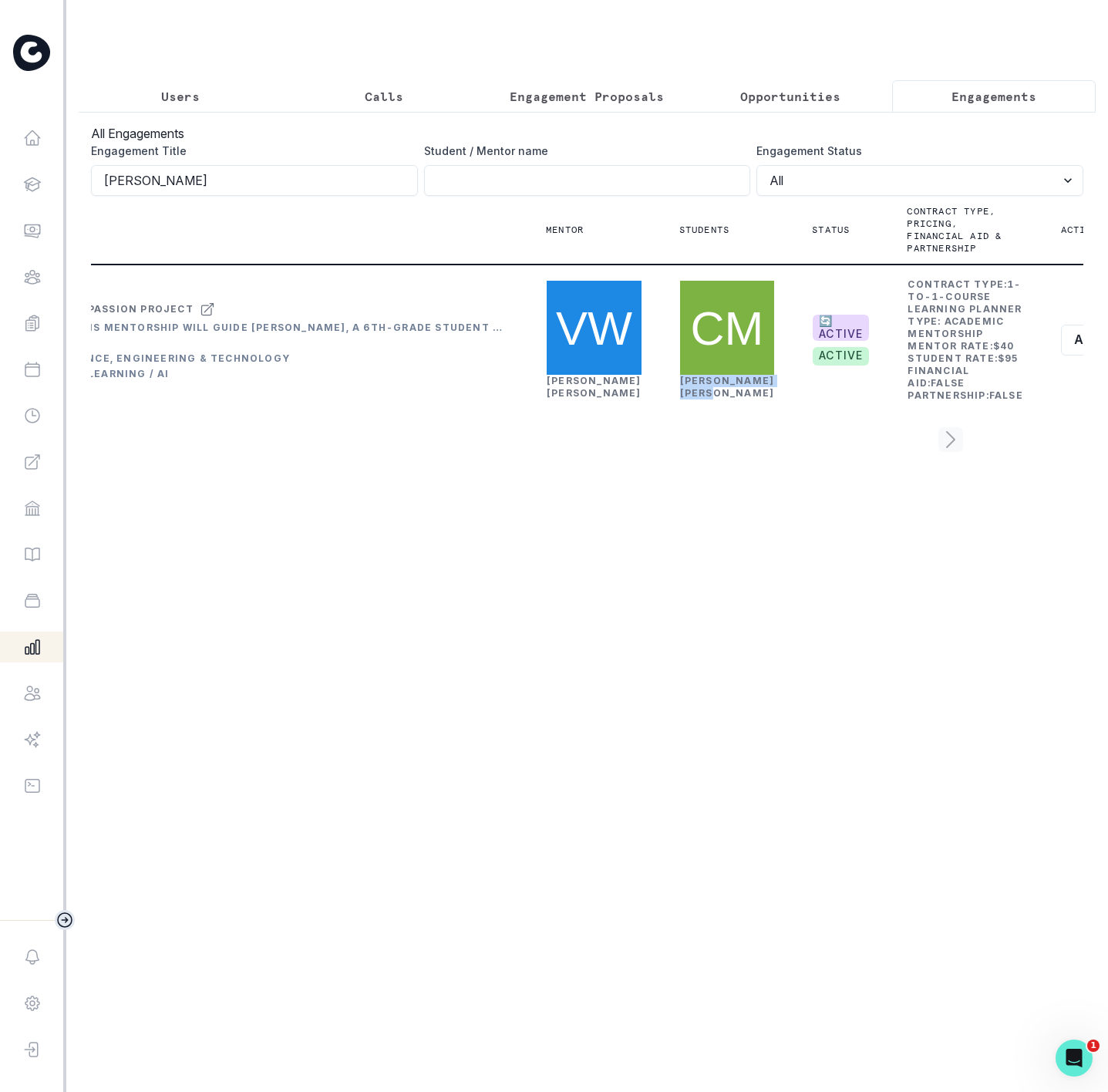
click at [199, 101] on button "Users" at bounding box center [180, 96] width 204 height 32
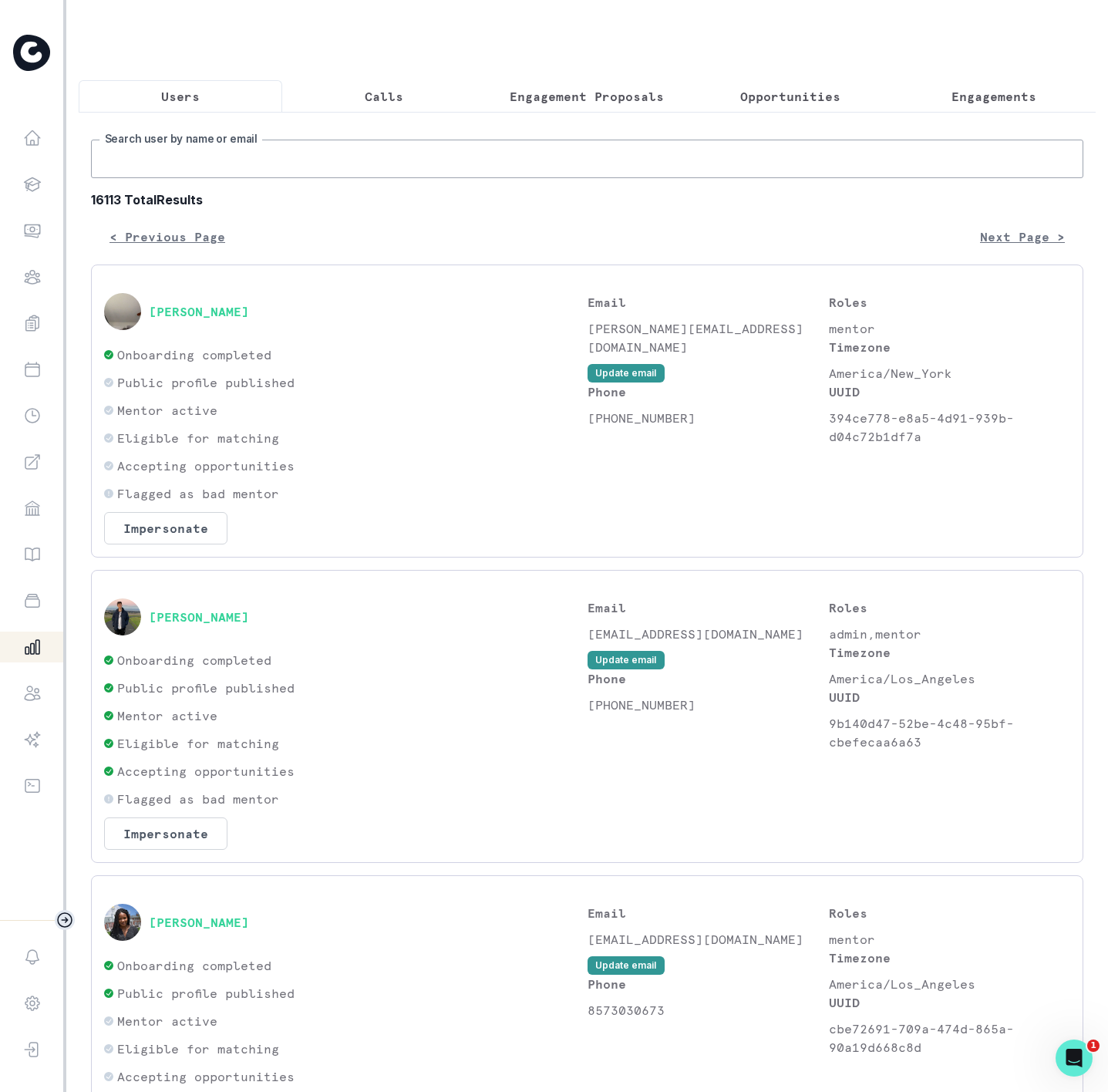
click at [209, 178] on input "Search user by name or email" at bounding box center [588, 159] width 993 height 39
paste input "[PERSON_NAME]"
type input "[PERSON_NAME]"
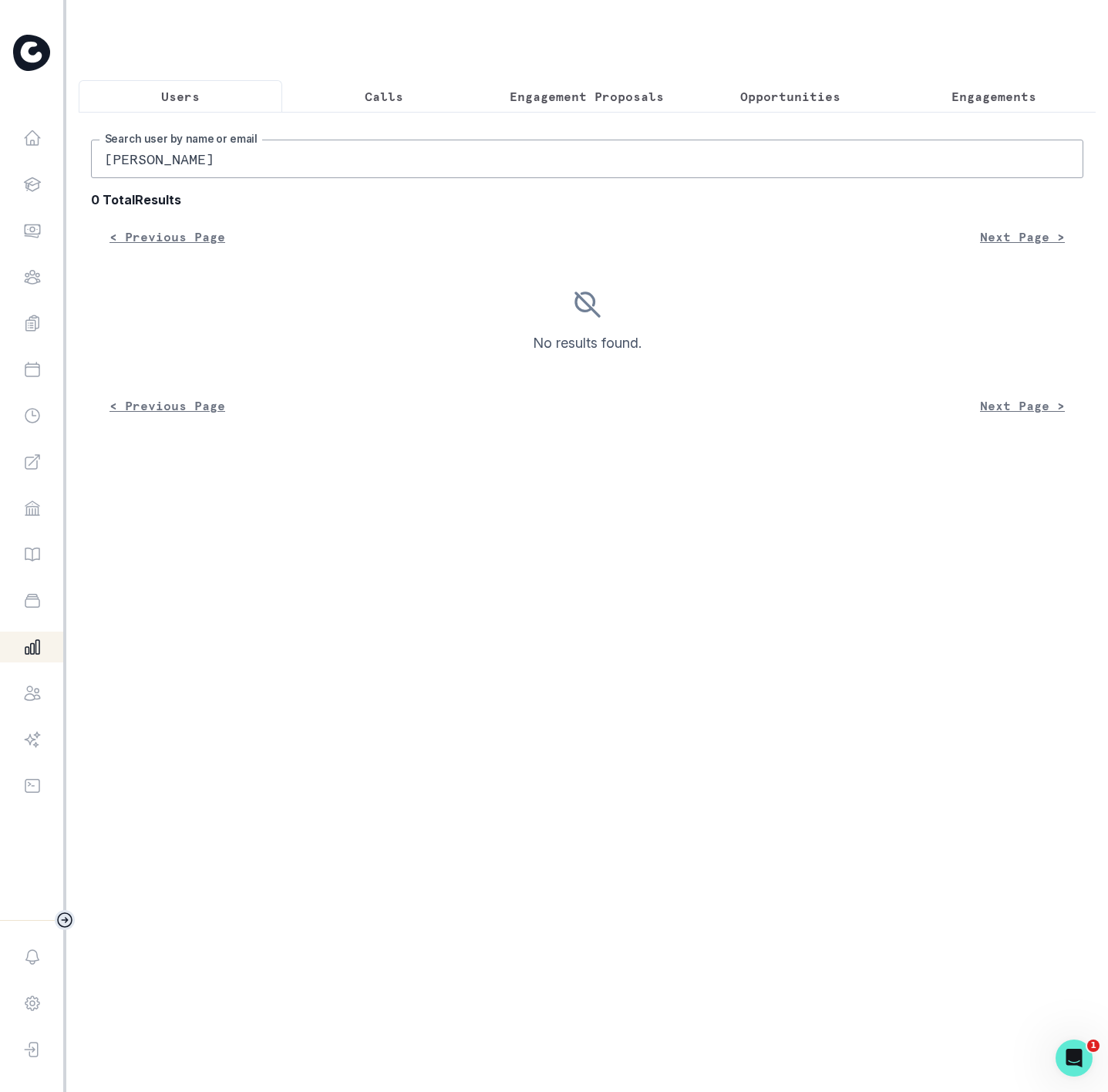
click at [106, 178] on input "[PERSON_NAME]" at bounding box center [588, 159] width 993 height 39
click at [186, 101] on p "Users" at bounding box center [181, 96] width 39 height 18
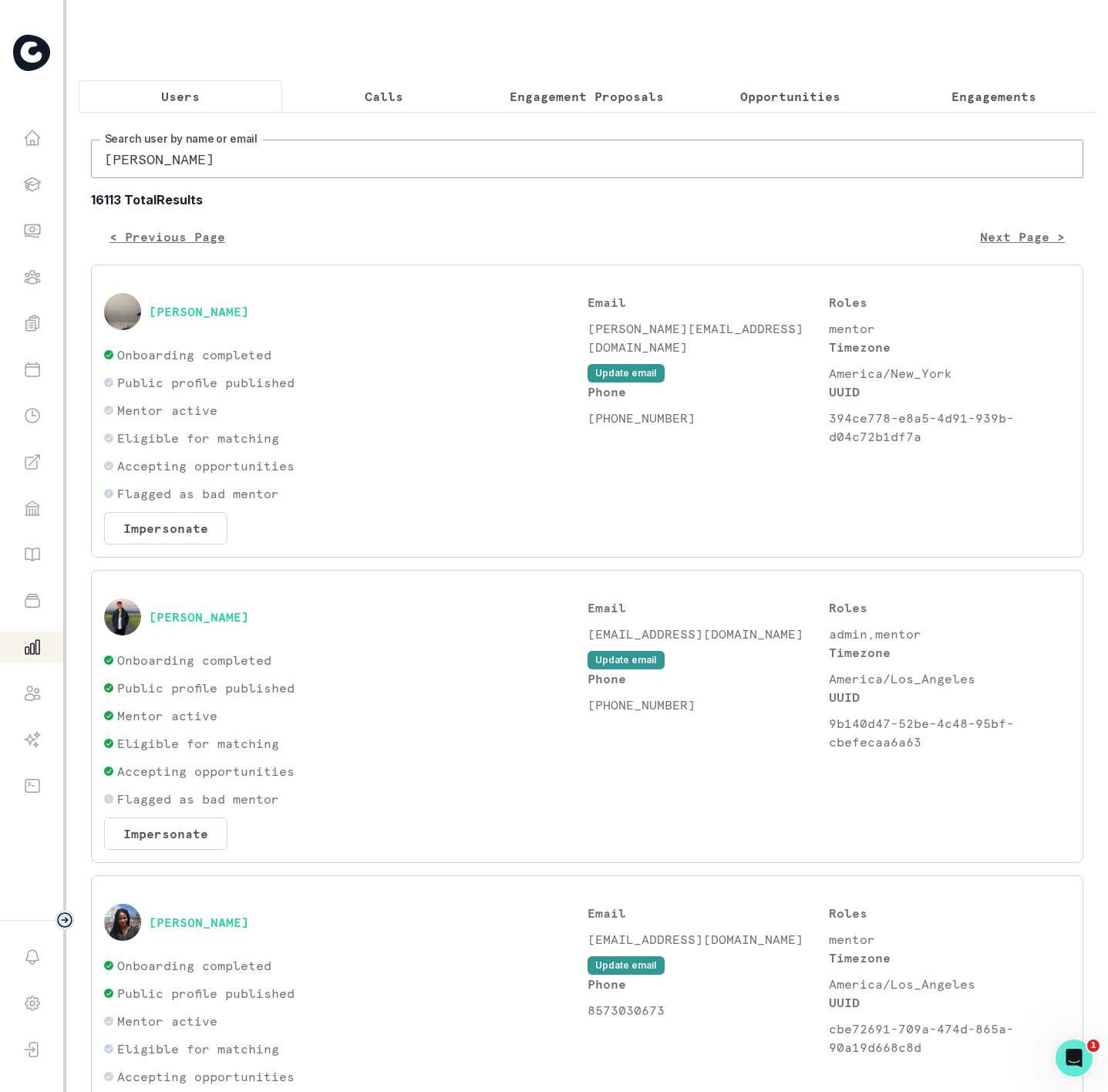
click at [972, 104] on p "Engagements" at bounding box center [995, 96] width 85 height 18
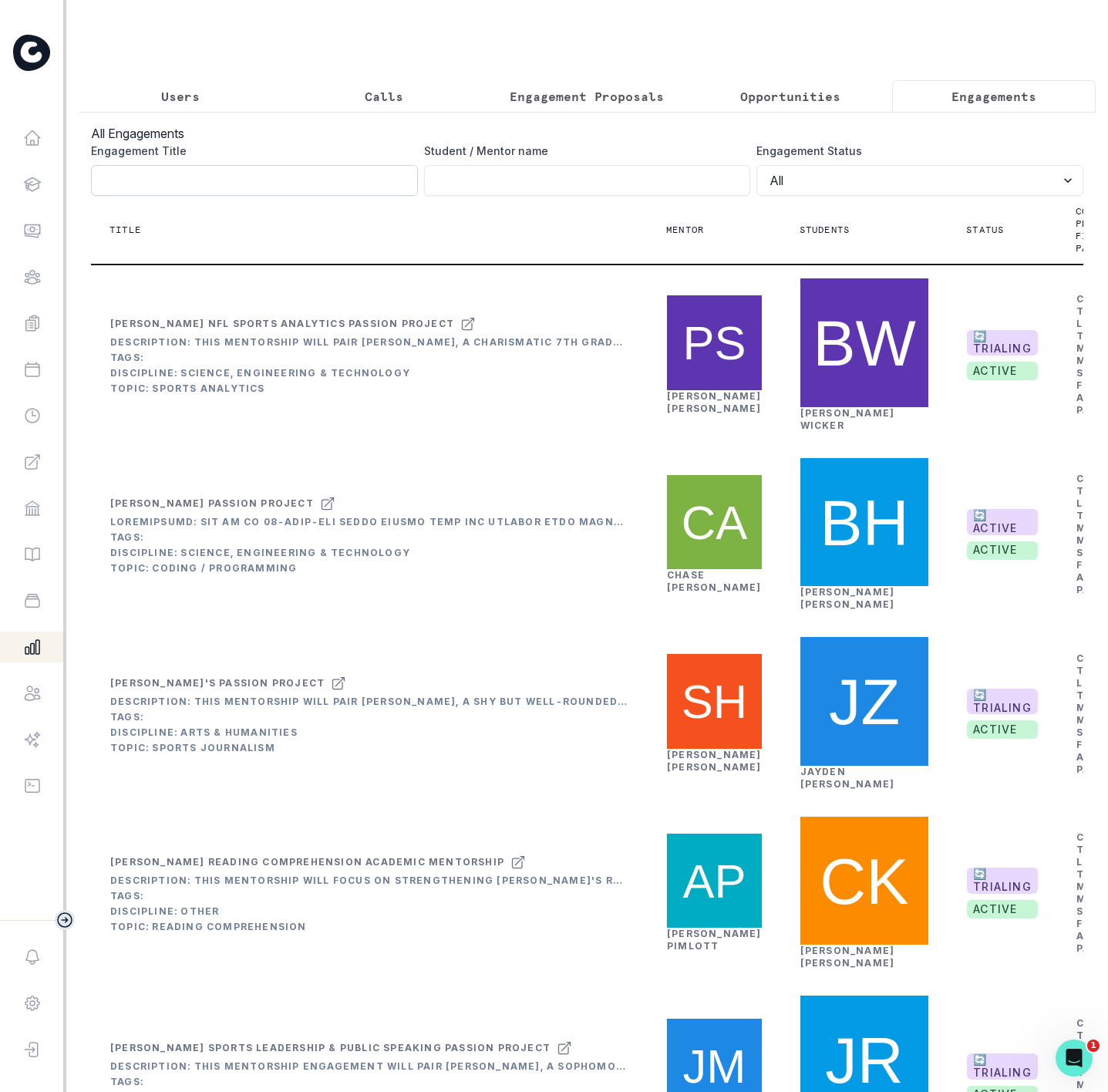
click at [109, 196] on input "Engagement Title" at bounding box center [255, 180] width 328 height 30
paste input "[PERSON_NAME]"
type input "[PERSON_NAME]"
click button "submit" at bounding box center [0, 0] width 0 height 0
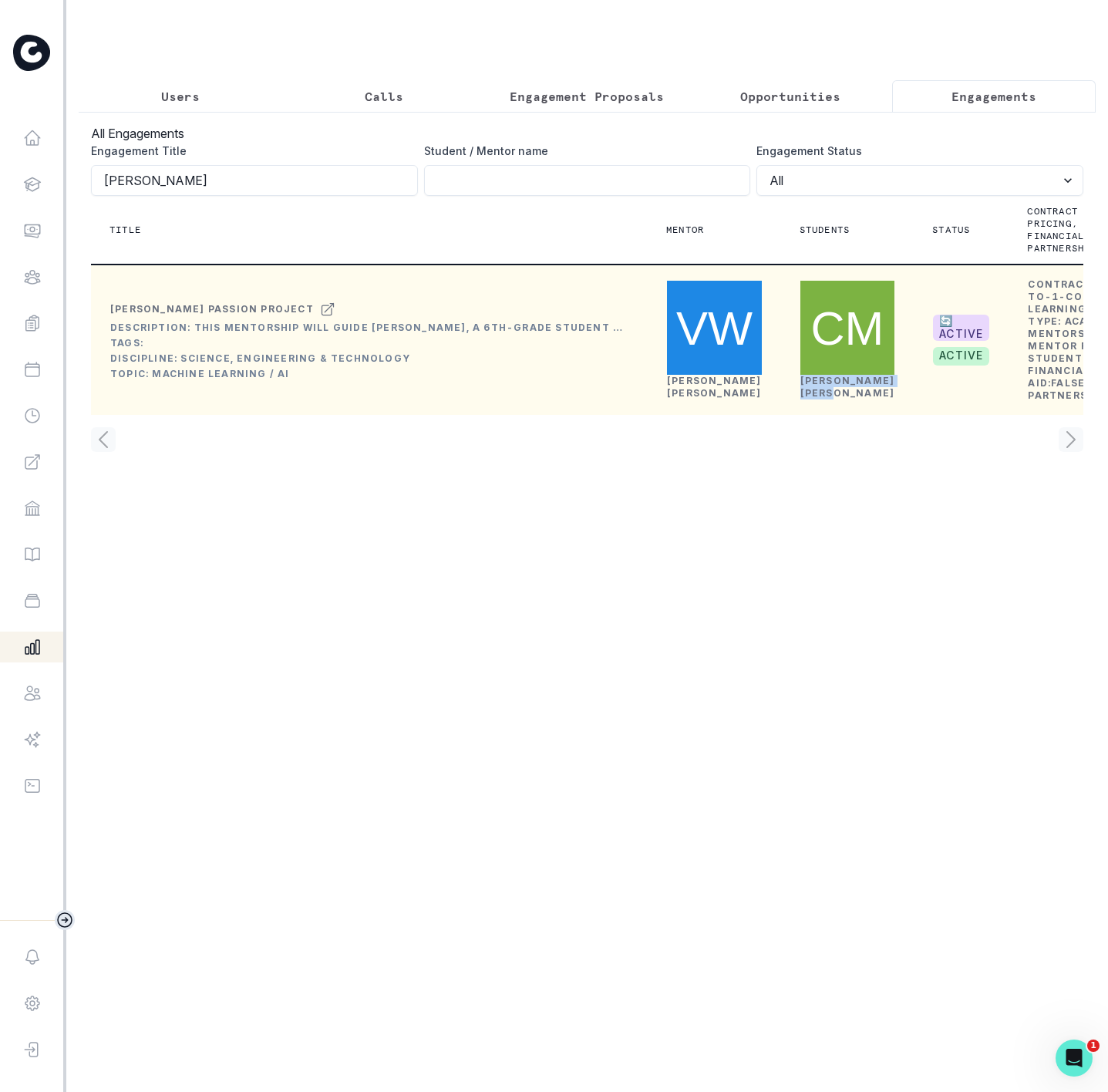
drag, startPoint x: 761, startPoint y: 442, endPoint x: 805, endPoint y: 456, distance: 46.2
click at [805, 401] on td "[PERSON_NAME]" at bounding box center [848, 340] width 97 height 121
copy link "[PERSON_NAME]"
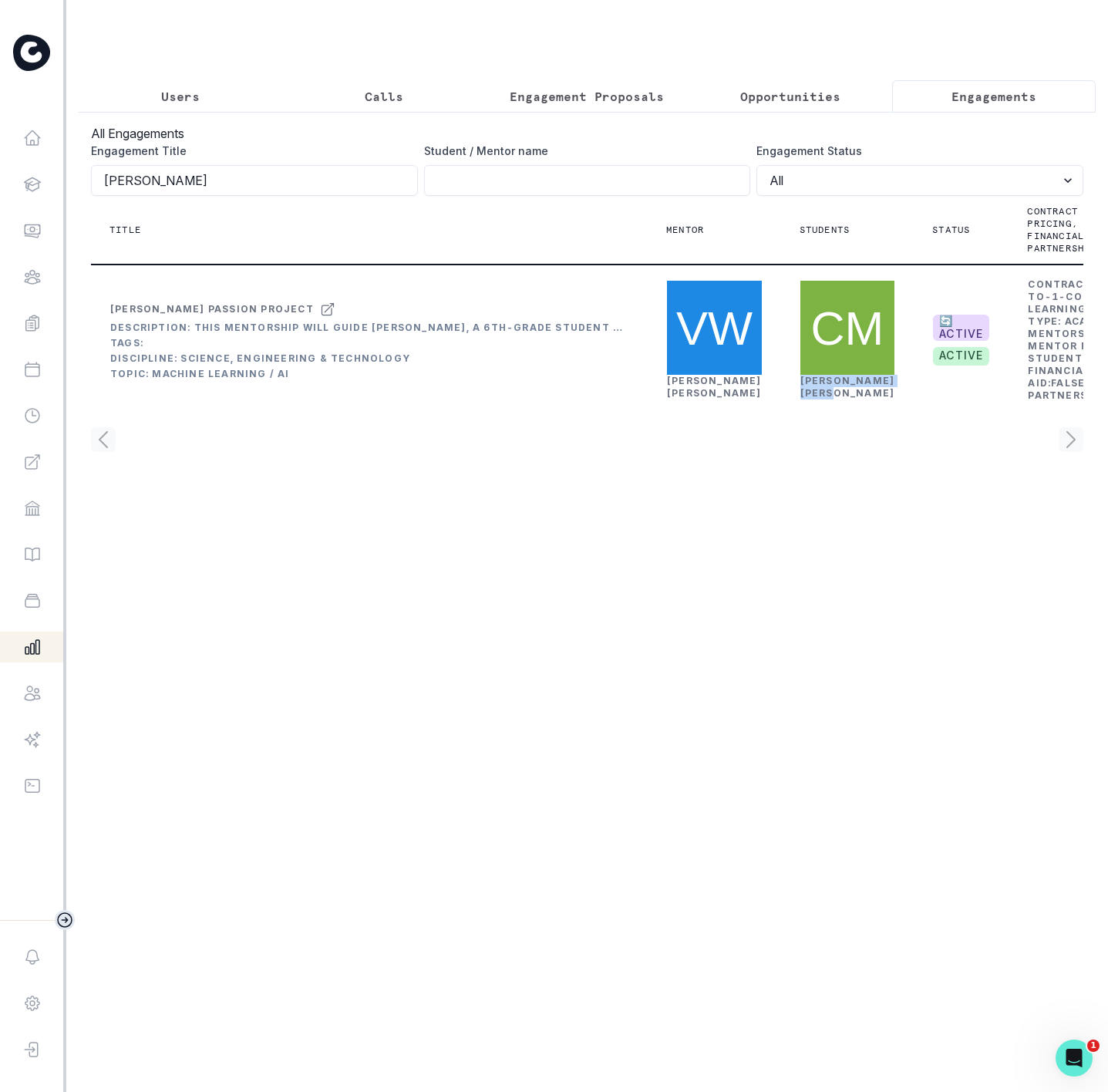
click at [192, 98] on p "Users" at bounding box center [181, 96] width 39 height 18
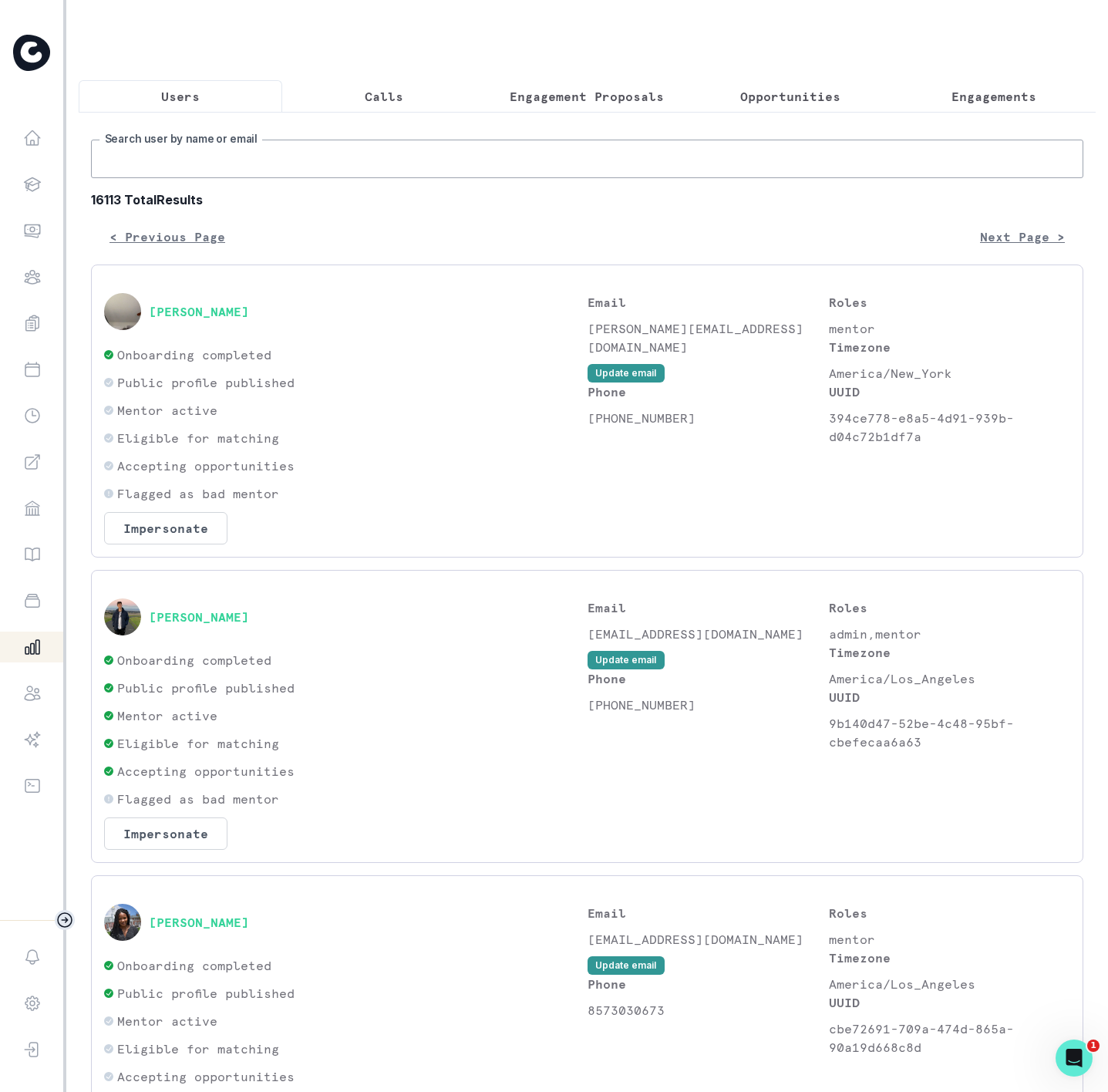
click at [98, 170] on input "Search user by name or email" at bounding box center [588, 159] width 993 height 39
paste input "[PERSON_NAME]"
type input "[PERSON_NAME]"
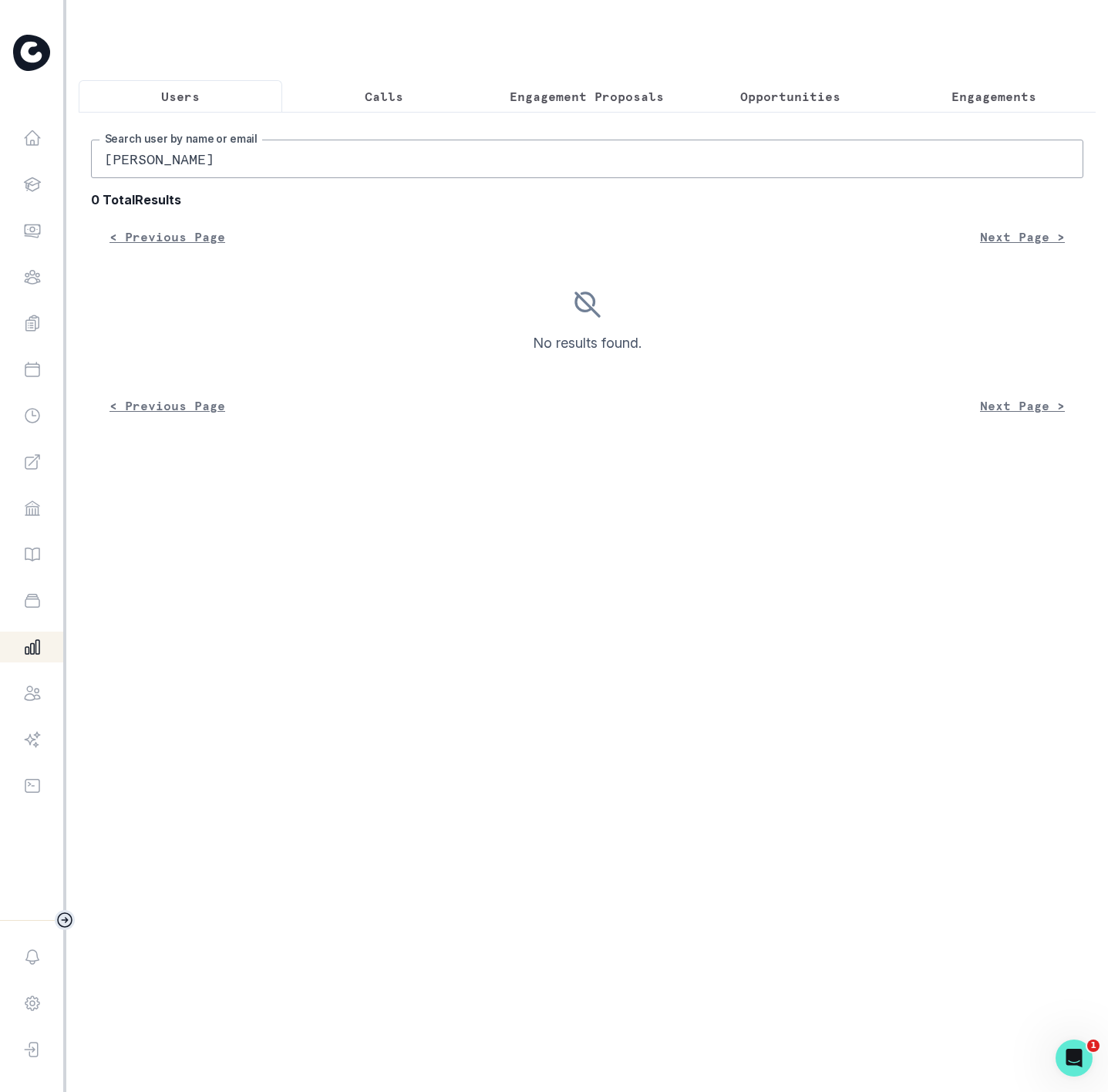
click at [229, 170] on input "[PERSON_NAME]" at bounding box center [588, 159] width 993 height 39
type input "[PERSON_NAME]"
drag, startPoint x: 200, startPoint y: 172, endPoint x: 158, endPoint y: 172, distance: 42.0
click at [158, 172] on input "[PERSON_NAME]" at bounding box center [588, 159] width 993 height 39
type input "[PERSON_NAME]"
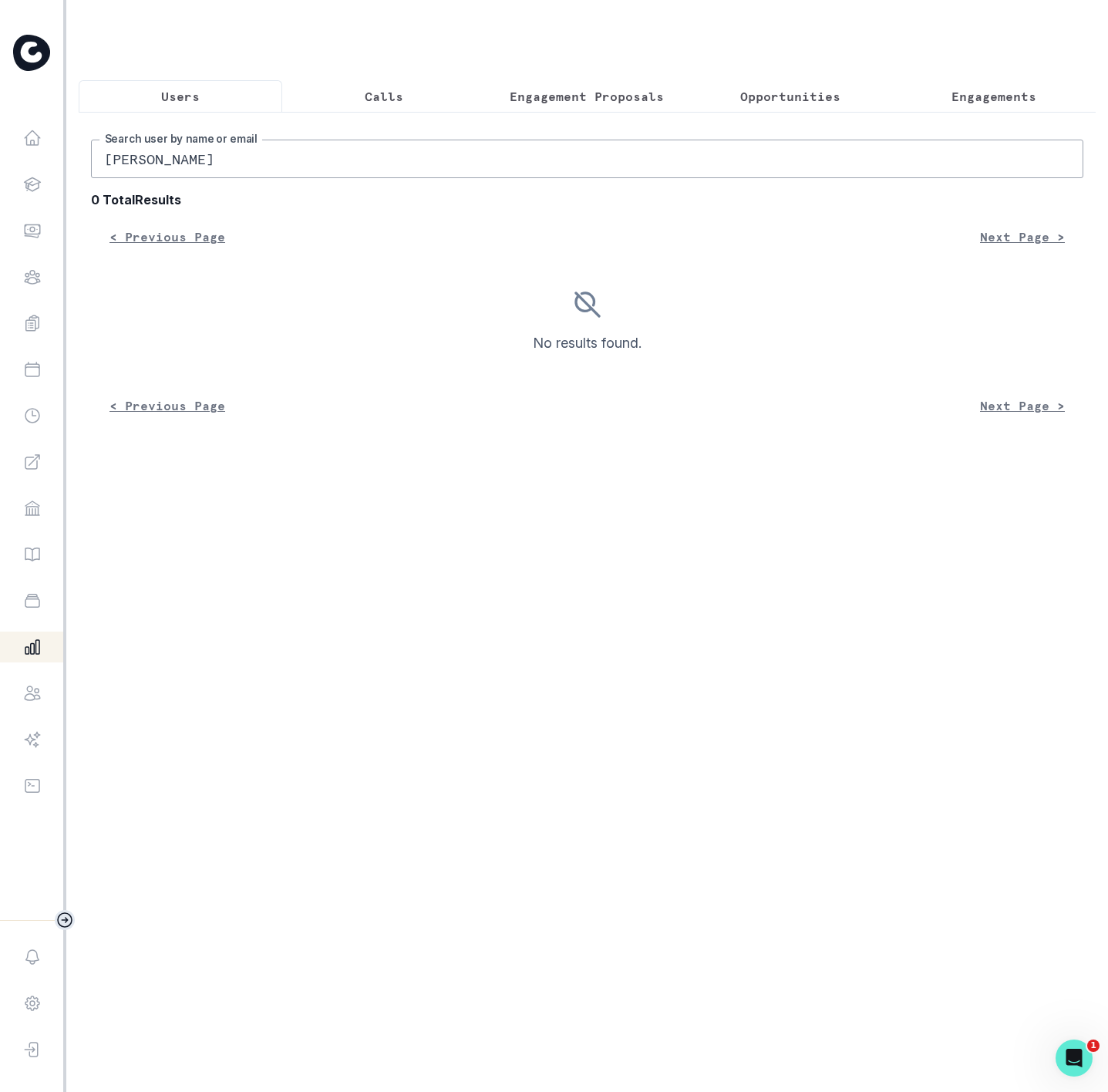
drag, startPoint x: 234, startPoint y: 179, endPoint x: 150, endPoint y: 179, distance: 84.0
click at [150, 178] on input "[PERSON_NAME]" at bounding box center [588, 159] width 993 height 39
type input "[PERSON_NAME]"
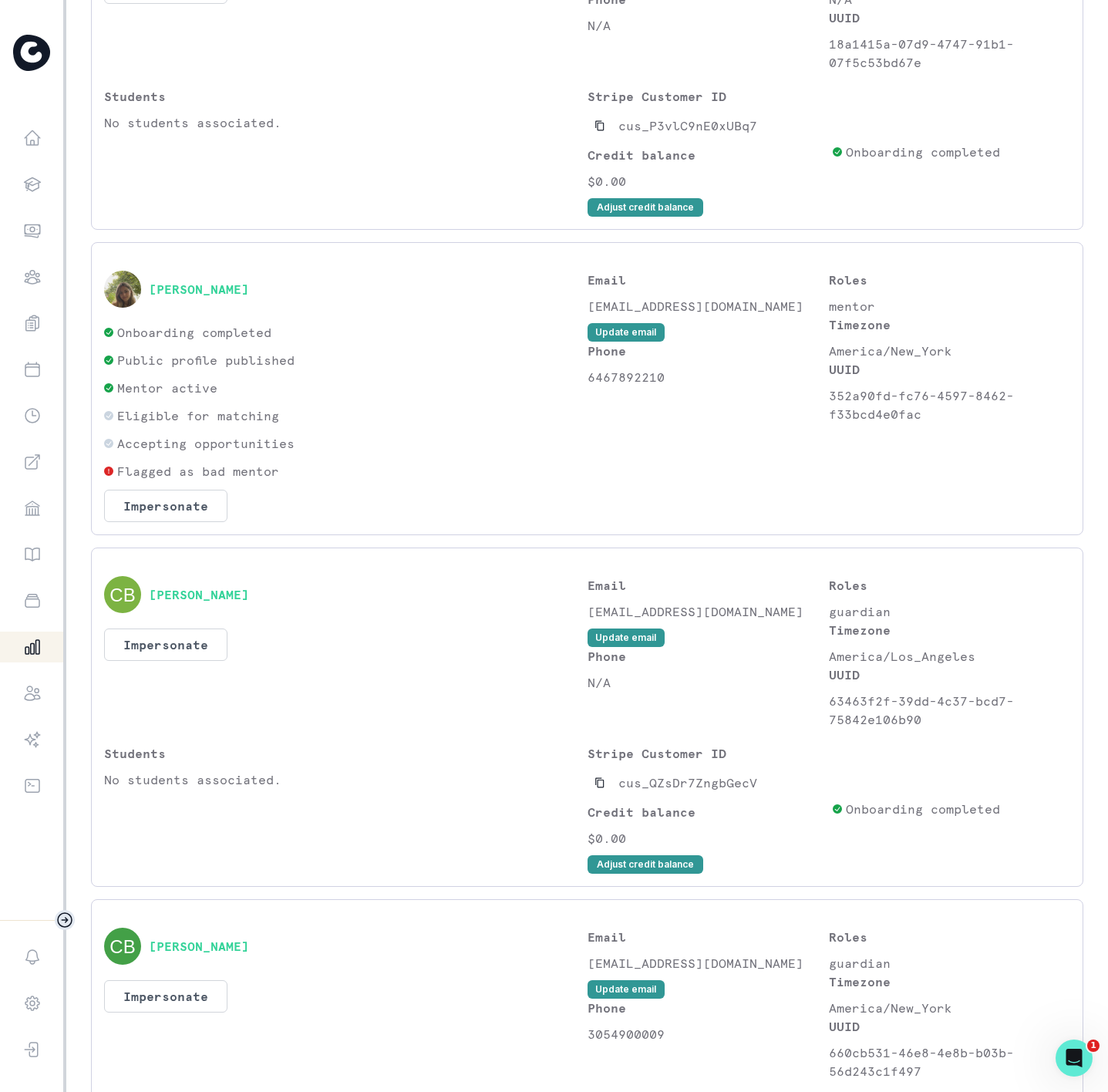
scroll to position [2404, 0]
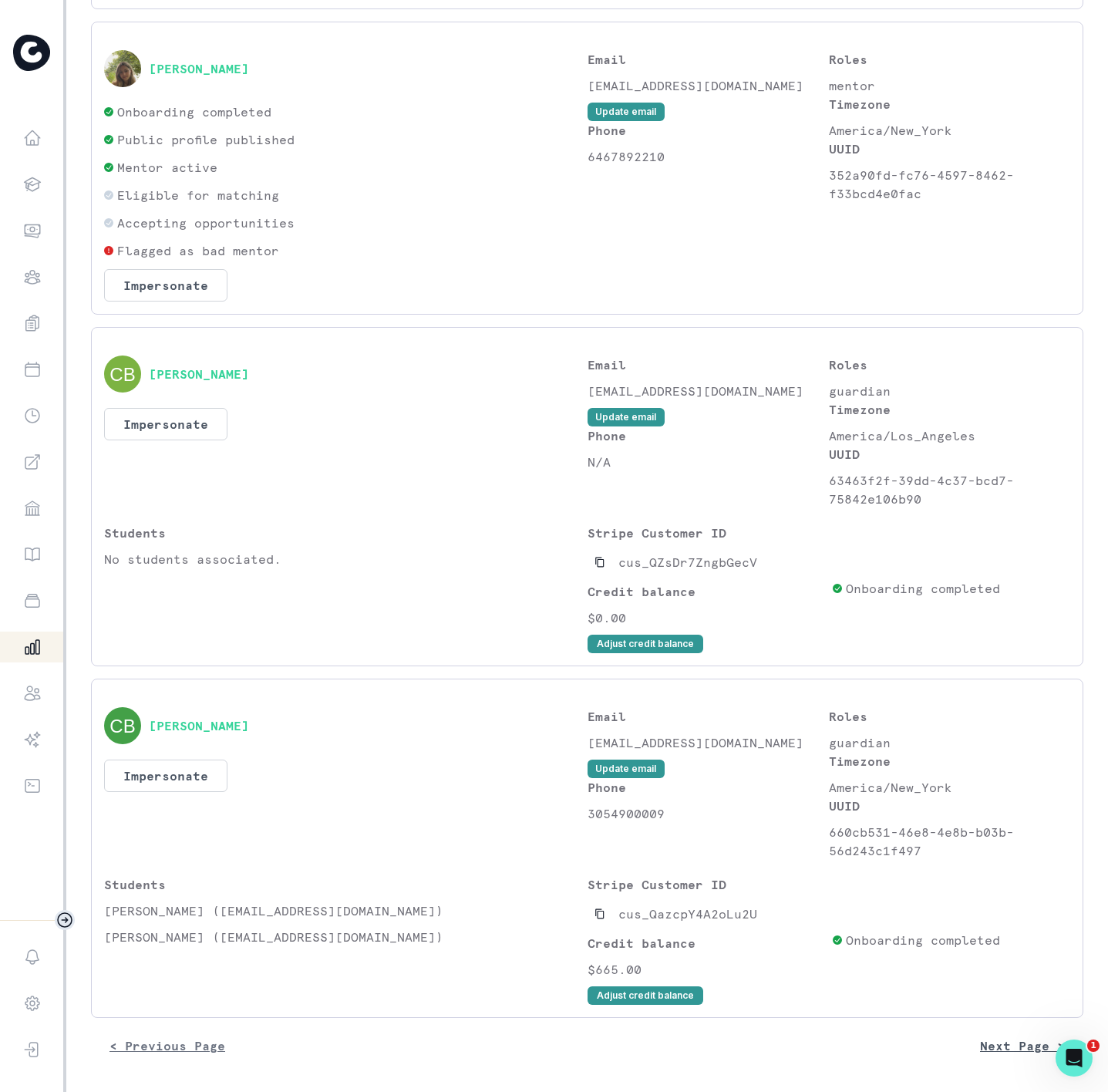
click at [988, 1049] on button "Next Page >" at bounding box center [1023, 1045] width 122 height 30
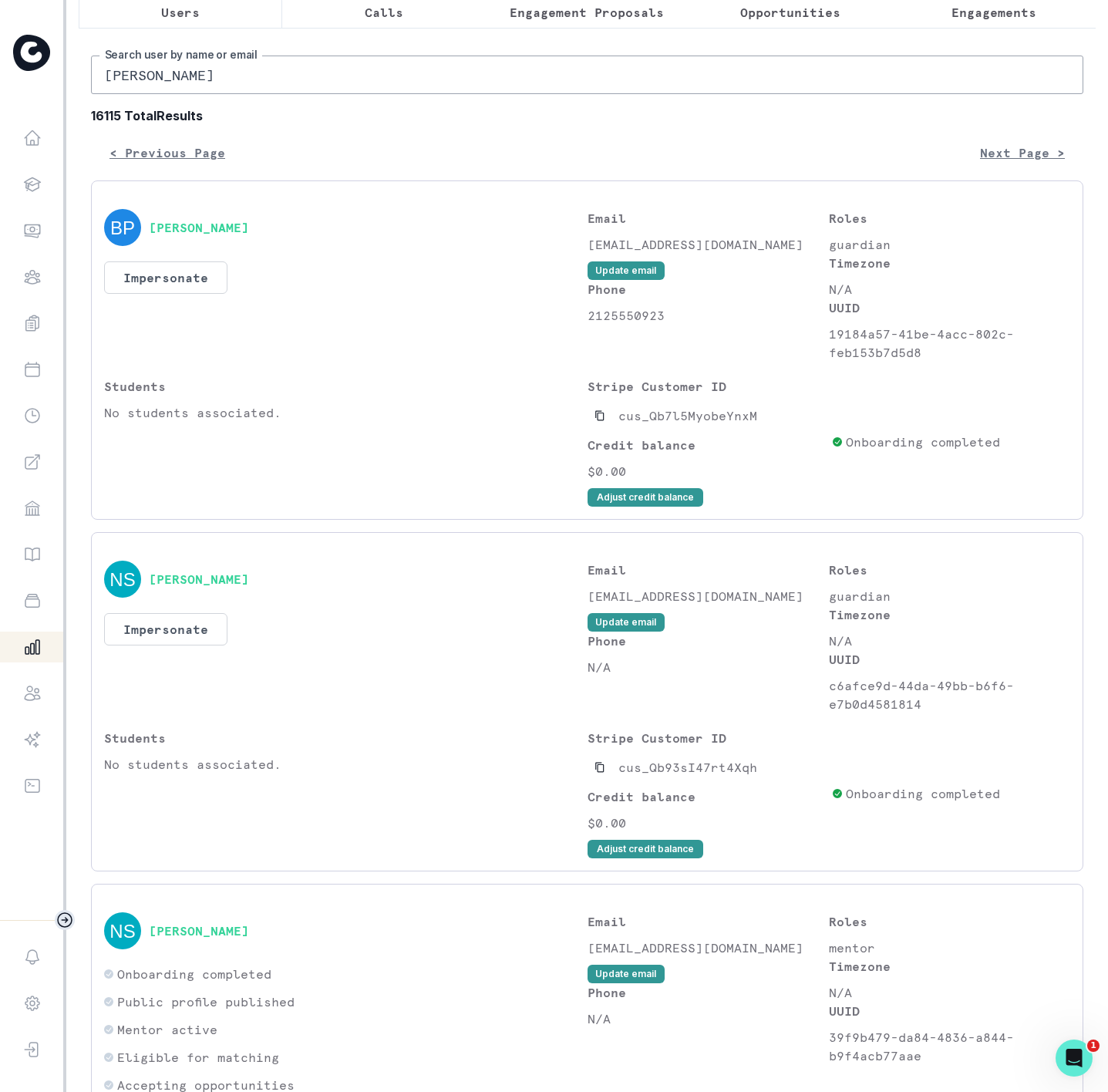
scroll to position [0, 0]
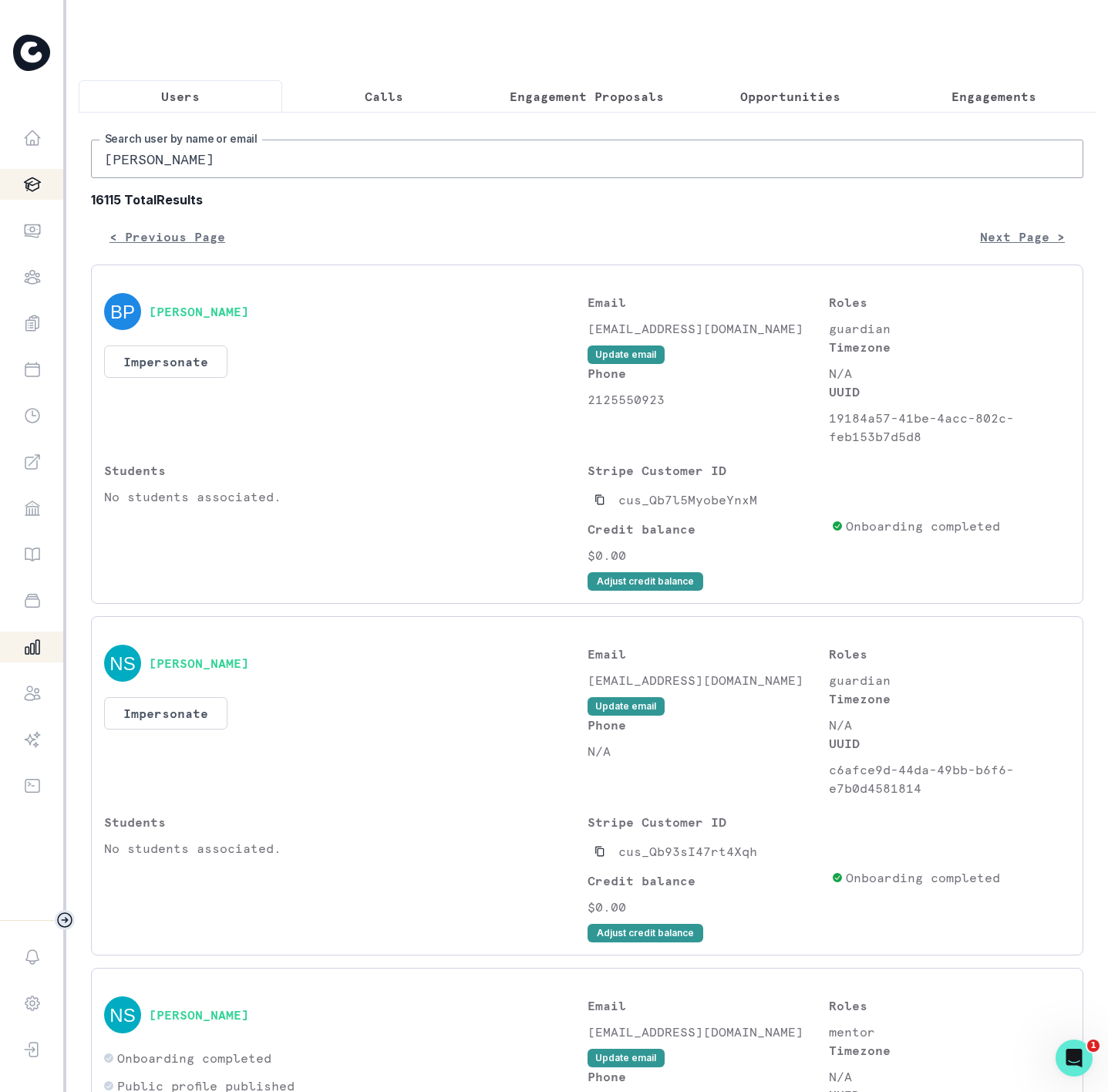
drag, startPoint x: 164, startPoint y: 183, endPoint x: 3, endPoint y: 179, distance: 161.0
click at [24, 181] on div "Home Students Finance Browse Mentors Guardian Guide Calendar Availability Help …" at bounding box center [554, 546] width 1108 height 1092
paste input "[PERSON_NAME]"
click at [260, 174] on input "[PERSON_NAME]" at bounding box center [588, 159] width 993 height 39
drag, startPoint x: 156, startPoint y: 176, endPoint x: -166, endPoint y: 164, distance: 322.2
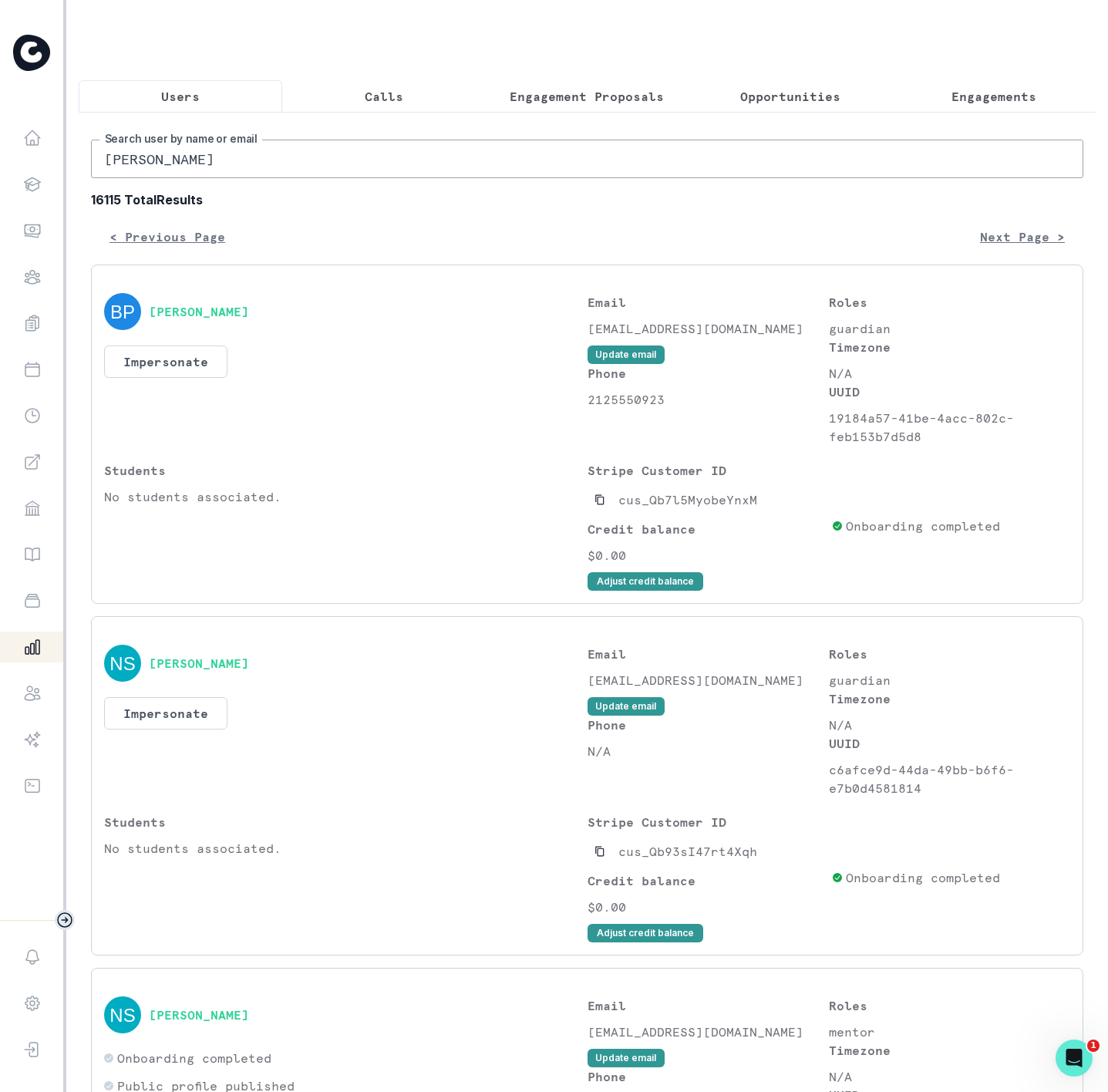
click at [0, 164] on html "Home Students Finance Browse Mentors Guardian Guide Calendar Availability Help …" at bounding box center [554, 546] width 1108 height 1092
type input "[PERSON_NAME]"
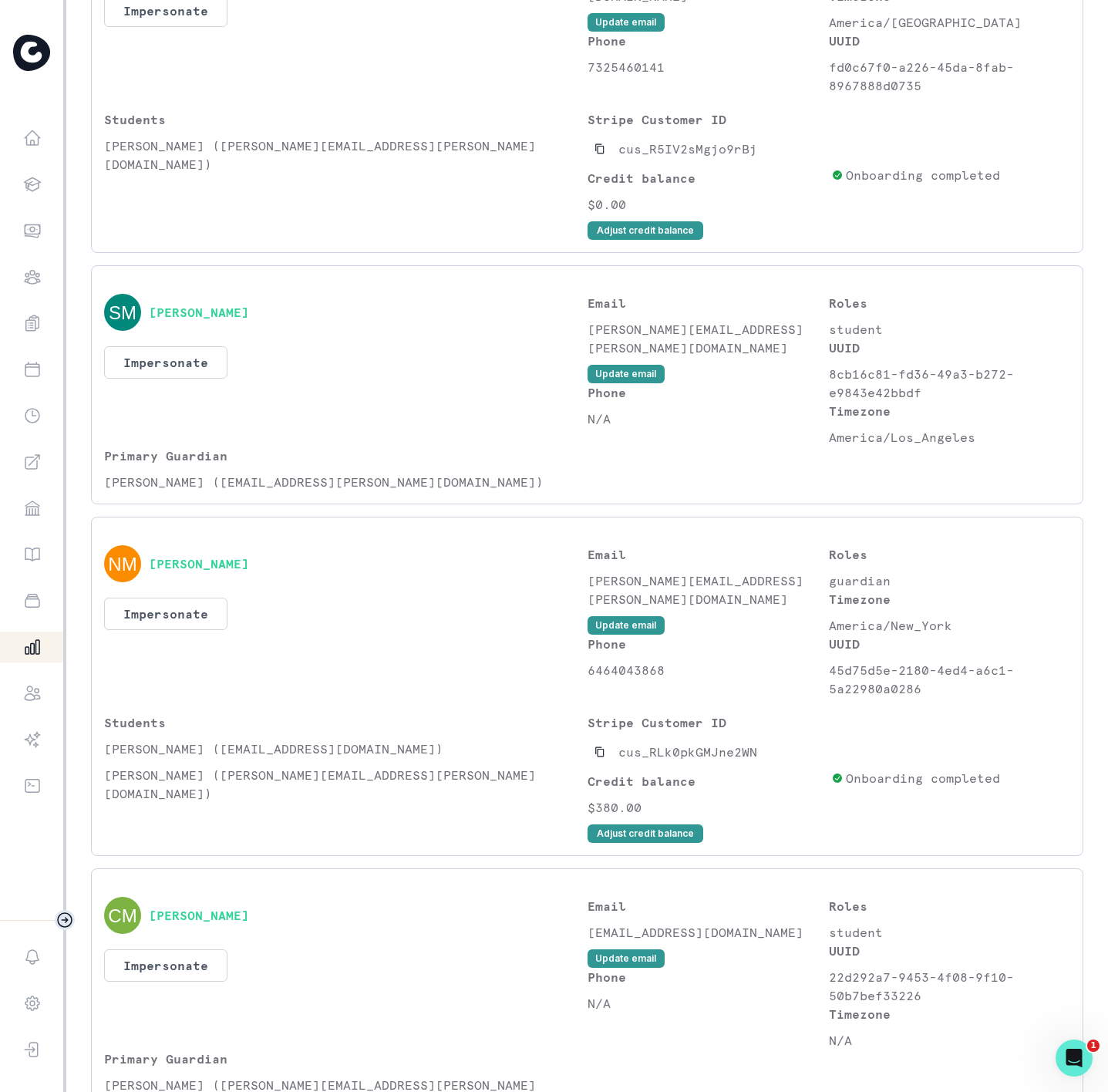
scroll to position [2082, 0]
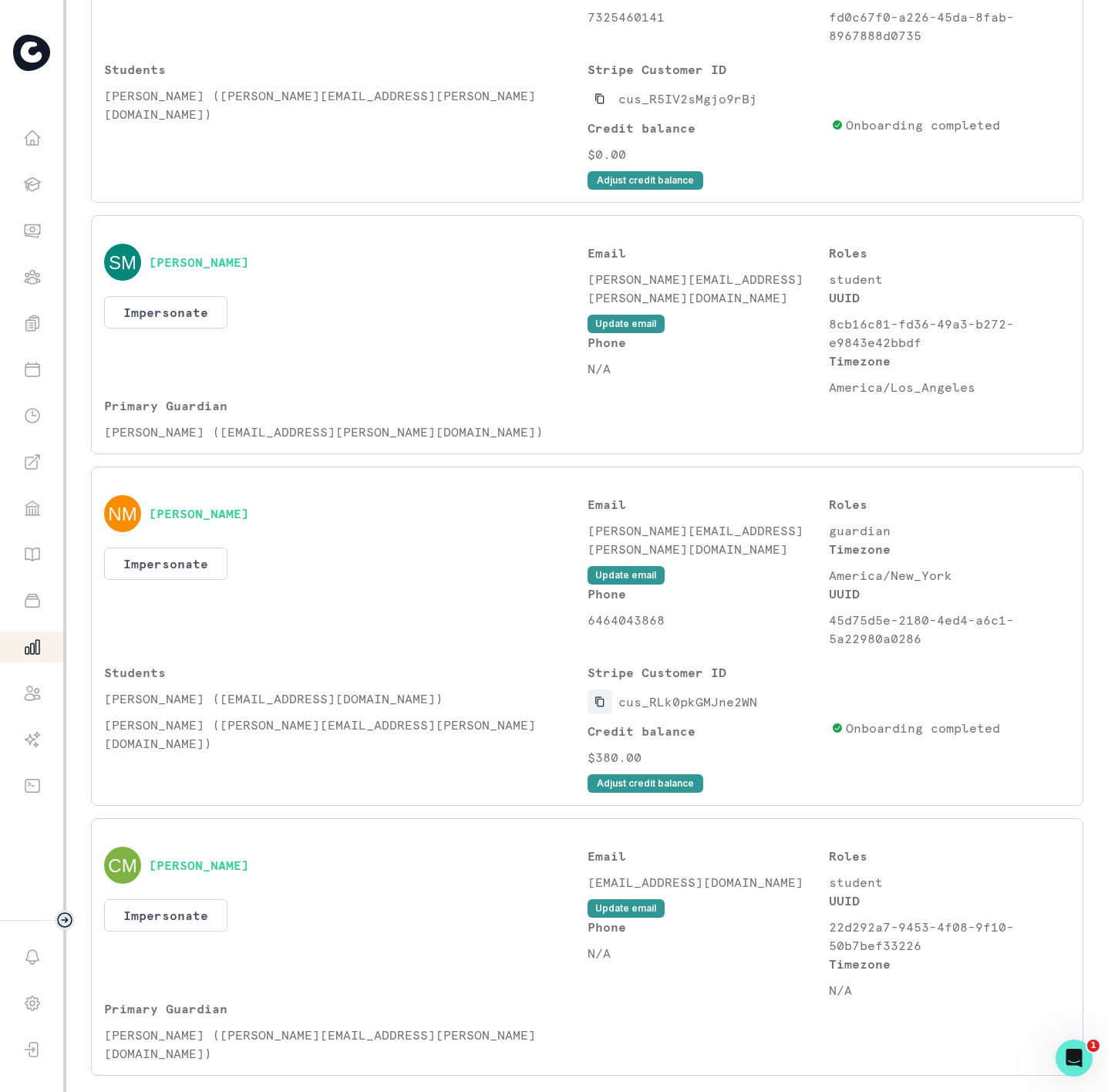
click at [595, 704] on icon "Copied to clipboard" at bounding box center [599, 702] width 8 height 10
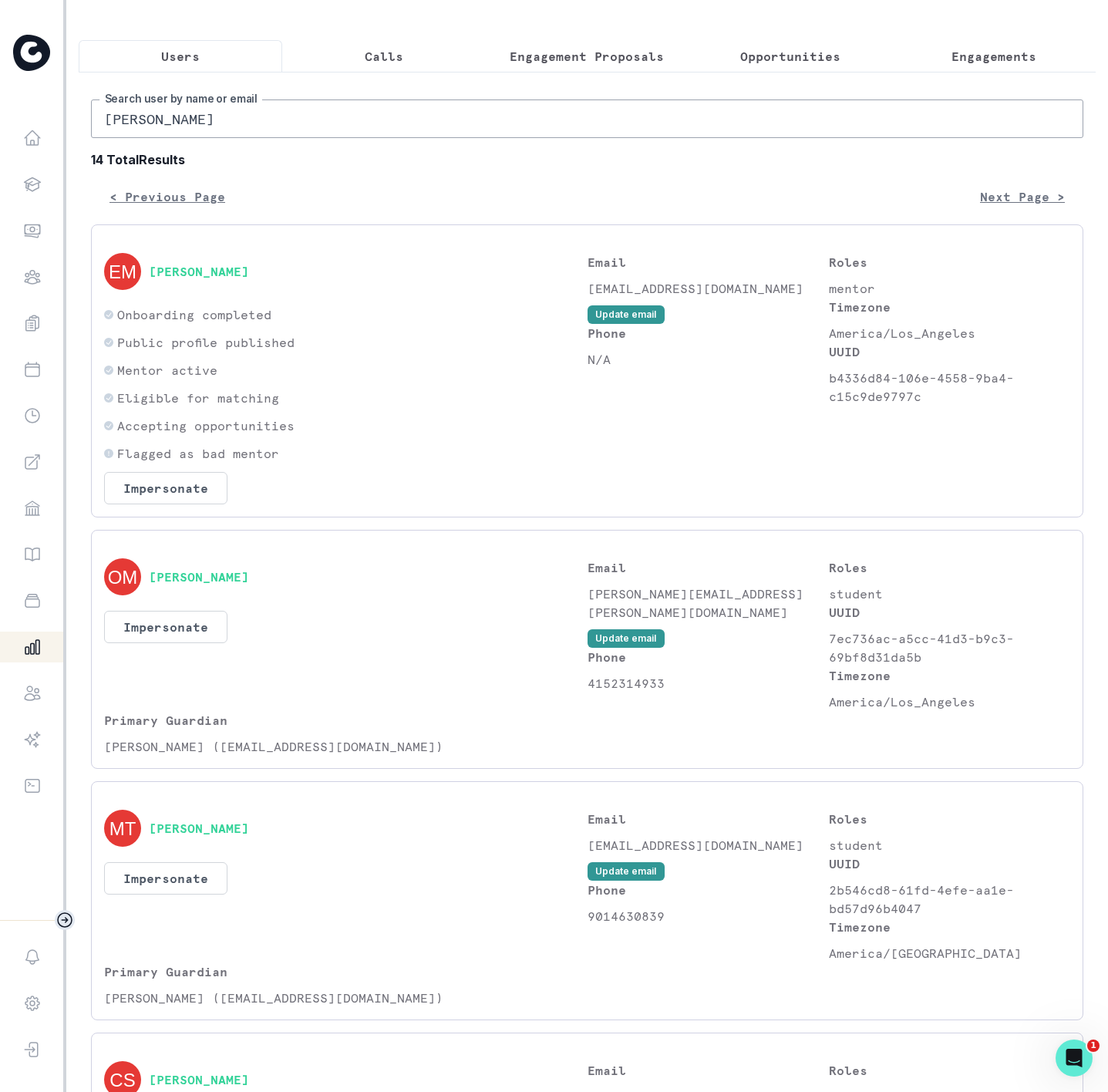
scroll to position [0, 0]
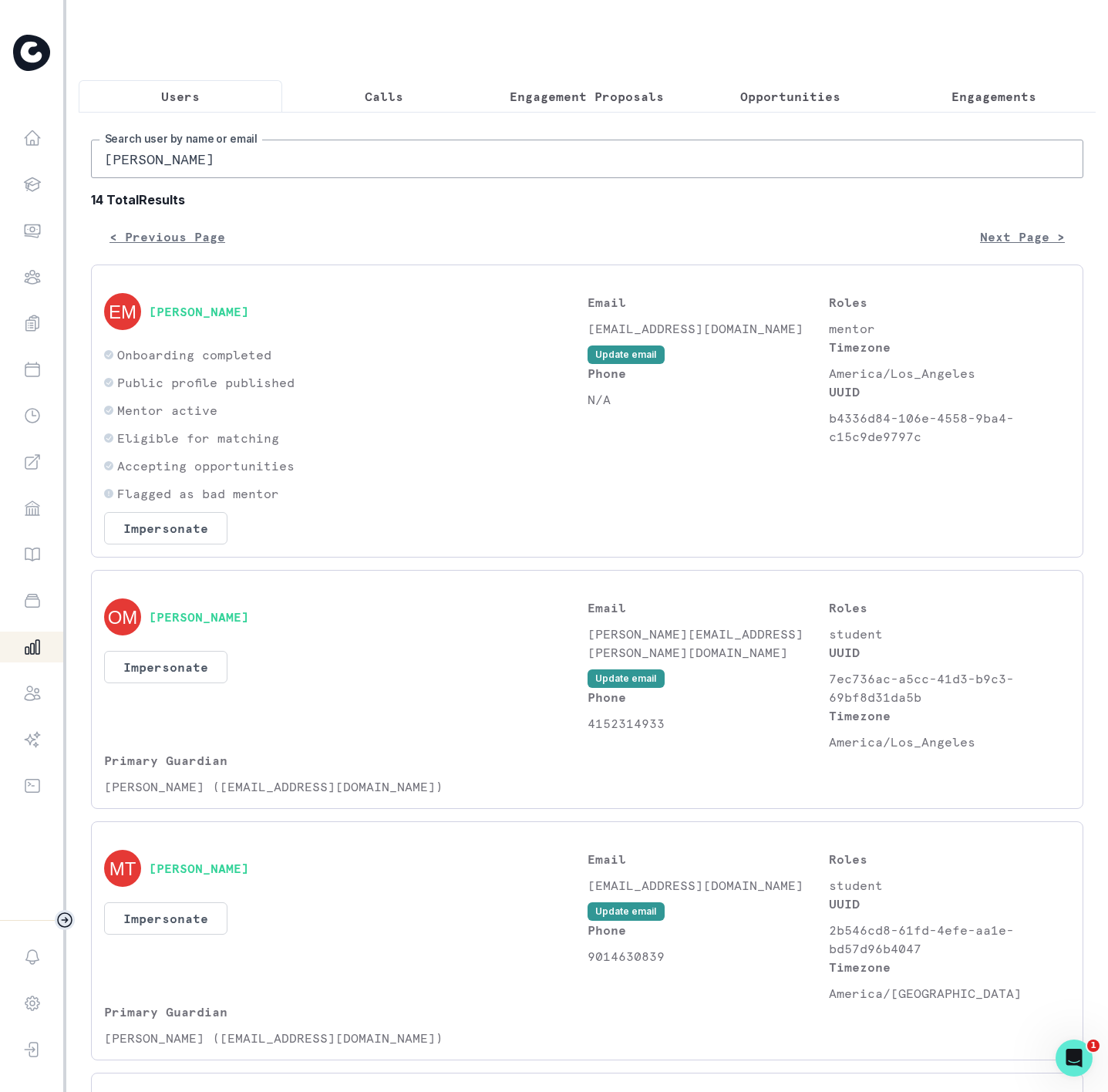
drag, startPoint x: 176, startPoint y: 185, endPoint x: -103, endPoint y: 160, distance: 280.1
click at [0, 160] on html "Home Students Finance Browse Mentors Guardian Guide Calendar Availability Help …" at bounding box center [554, 546] width 1108 height 1092
paste input "[PERSON_NAME]"
type input "[PERSON_NAME]"
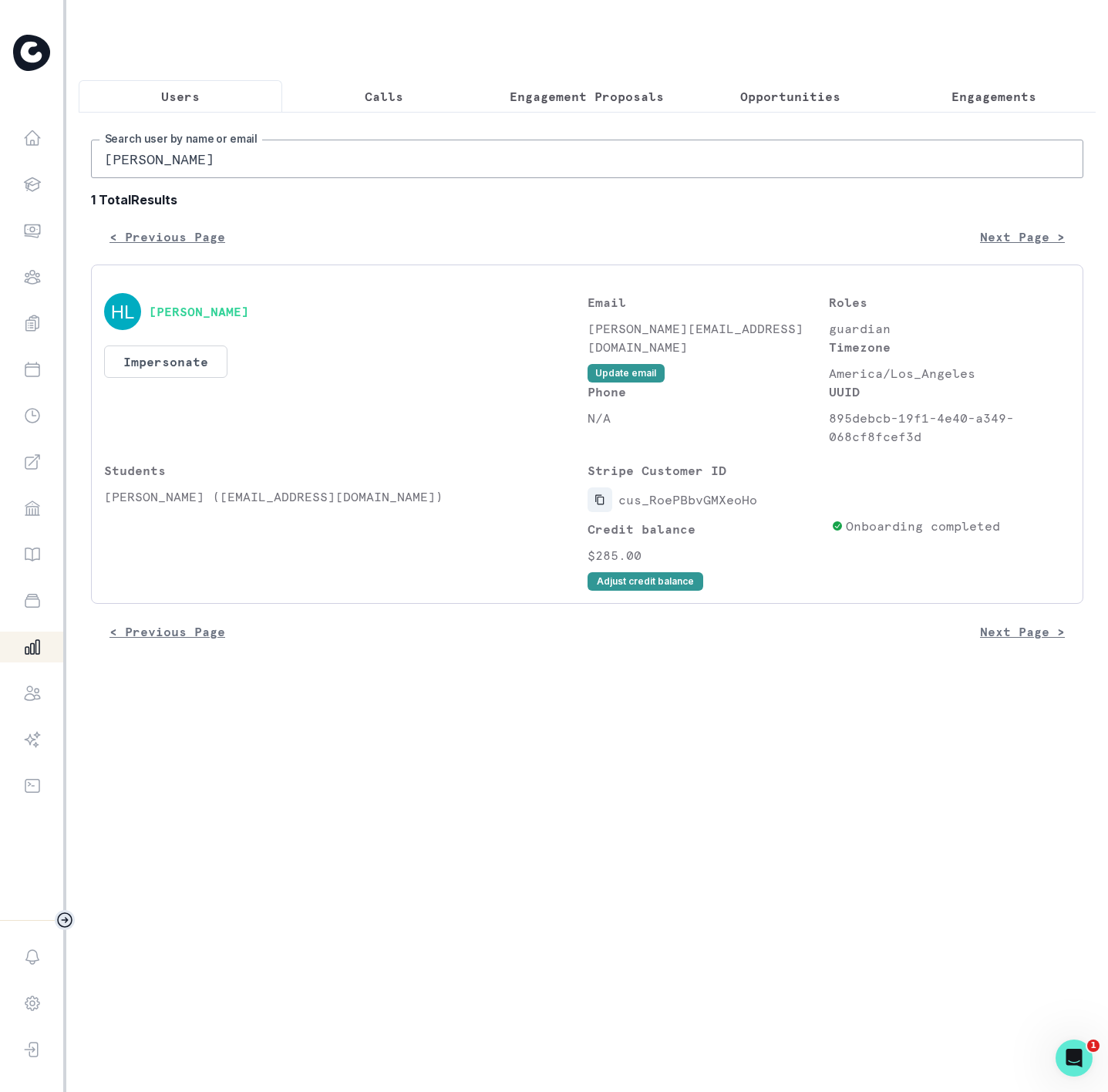
click at [598, 505] on icon "Copied to clipboard" at bounding box center [601, 500] width 11 height 11
drag, startPoint x: 209, startPoint y: 176, endPoint x: -59, endPoint y: 173, distance: 268.0
click at [0, 173] on html "Home Students Finance Browse Mentors Guardian Guide Calendar Availability Help …" at bounding box center [554, 546] width 1108 height 1092
paste input "[PERSON_NAME]"
type input "[PERSON_NAME]"
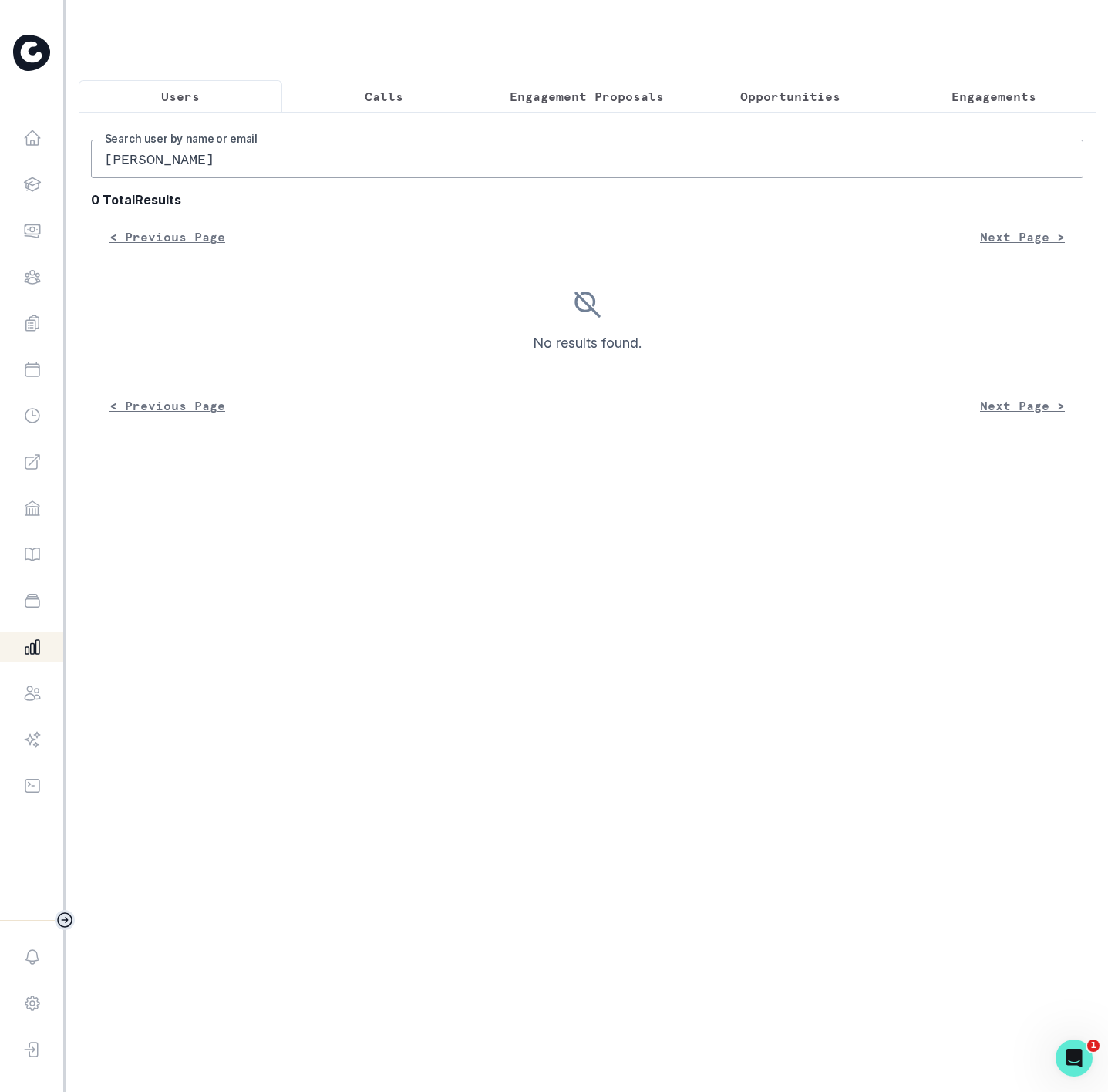
drag, startPoint x: 155, startPoint y: 176, endPoint x: 382, endPoint y: 170, distance: 227.1
click at [382, 170] on input "[PERSON_NAME]" at bounding box center [588, 159] width 993 height 39
type input "[PERSON_NAME]"
drag, startPoint x: 174, startPoint y: 162, endPoint x: 5, endPoint y: 174, distance: 169.4
click at [5, 174] on div "Home Students Finance Browse Mentors Guardian Guide Calendar Availability Help …" at bounding box center [554, 546] width 1108 height 1092
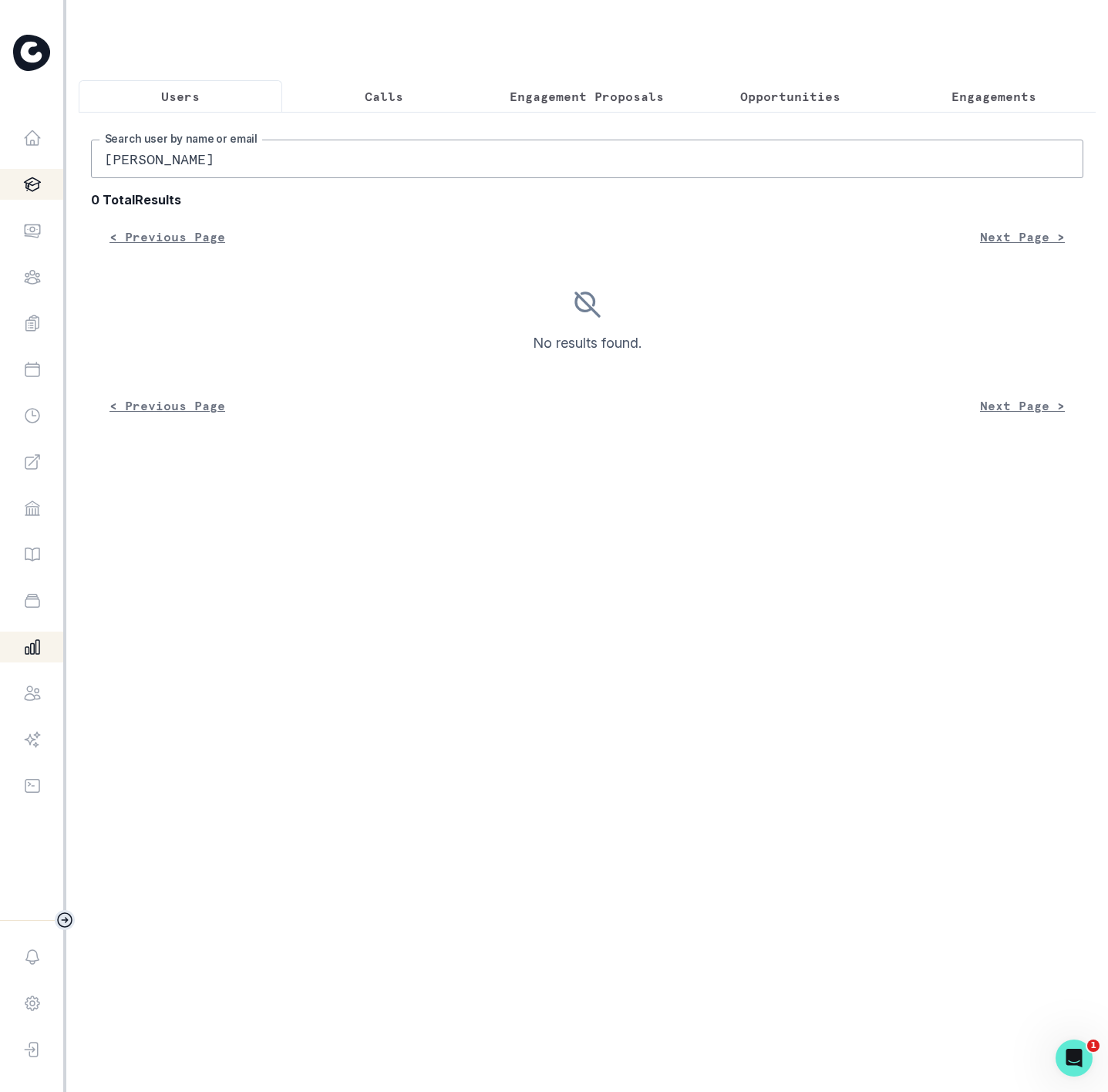
paste input "oonsun Oh"
drag, startPoint x: 90, startPoint y: 179, endPoint x: -63, endPoint y: 173, distance: 153.1
click at [0, 173] on html "Home Students Finance Browse Mentors Guardian Guide Calendar Availability Help …" at bounding box center [554, 546] width 1108 height 1092
type input "[PERSON_NAME]"
click at [216, 178] on input "[PERSON_NAME]" at bounding box center [588, 159] width 993 height 39
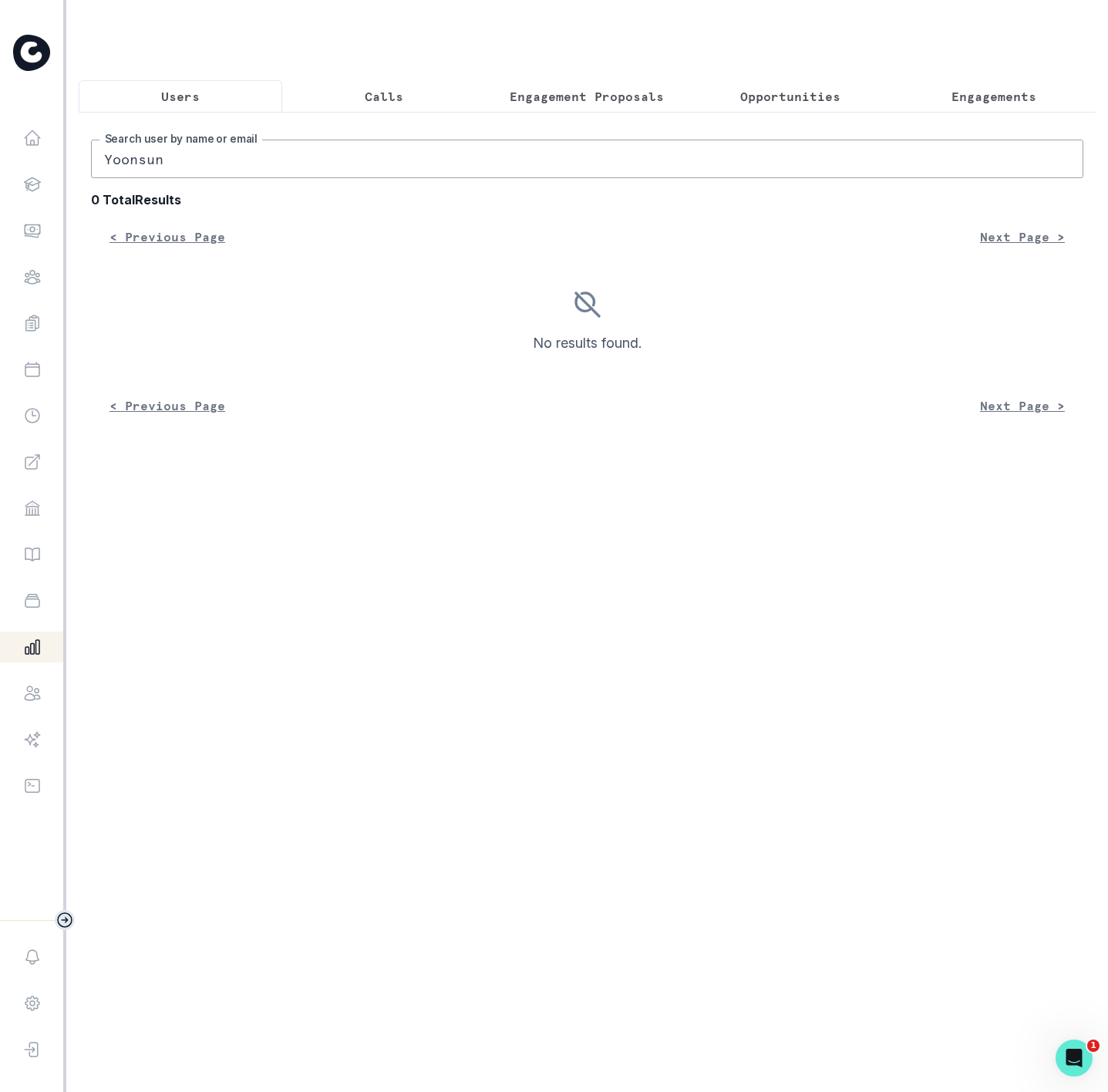
type input "Yoonsun"
drag, startPoint x: 185, startPoint y: 176, endPoint x: -189, endPoint y: 142, distance: 375.5
click at [0, 142] on html "Home Students Finance Browse Mentors Guardian Guide Calendar Availability Help …" at bounding box center [554, 546] width 1108 height 1092
click at [173, 172] on input "Yoonsun" at bounding box center [588, 159] width 993 height 39
drag, startPoint x: 158, startPoint y: 174, endPoint x: 6, endPoint y: 174, distance: 152.0
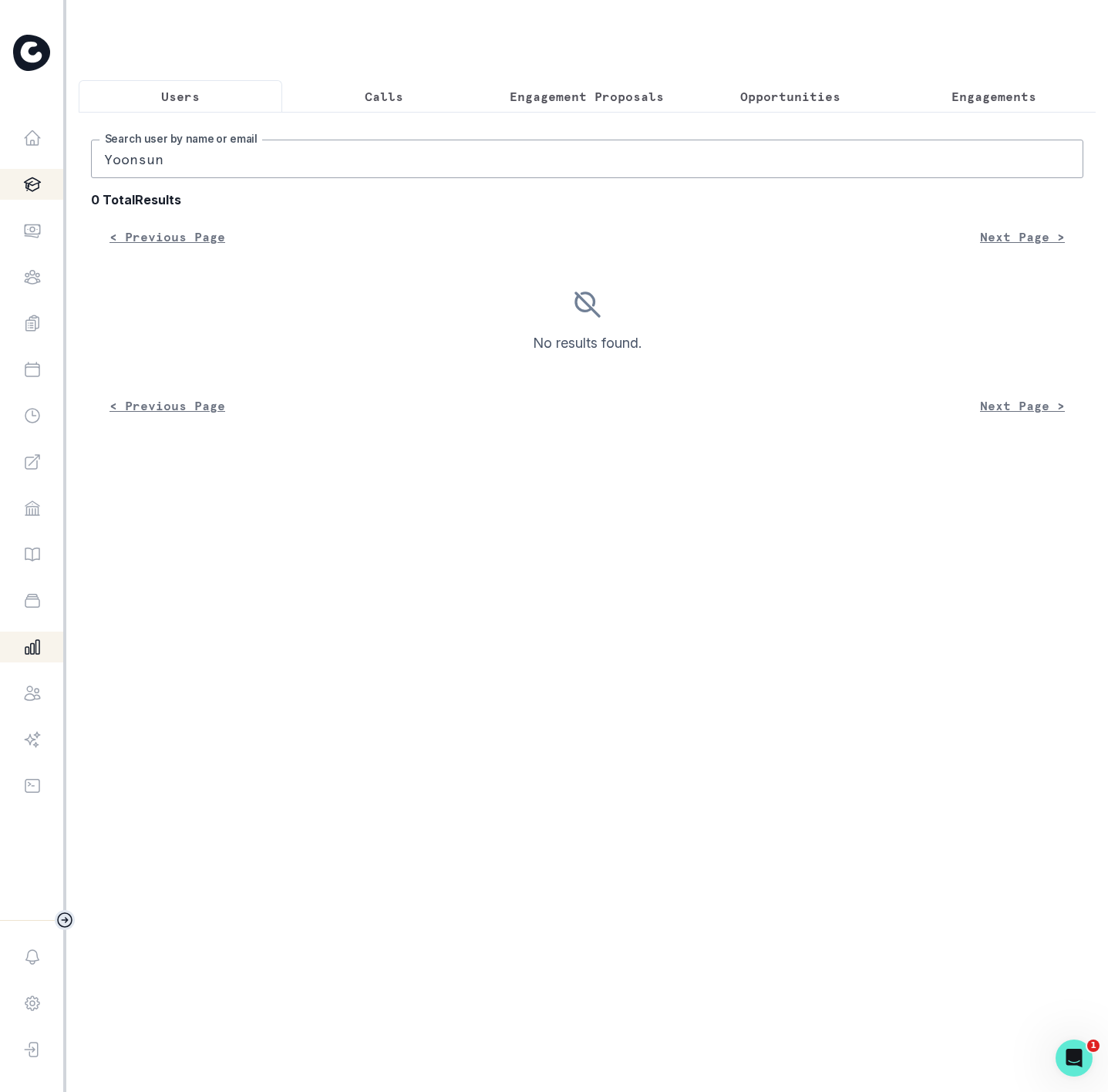
click at [6, 174] on div "Home Students Finance Browse Mentors Guardian Guide Calendar Availability Help …" at bounding box center [554, 546] width 1108 height 1092
paste input "[DOMAIN_NAME][EMAIL_ADDRESS][DOMAIN_NAME]"
type input "[DOMAIN_NAME][EMAIL_ADDRESS][DOMAIN_NAME]"
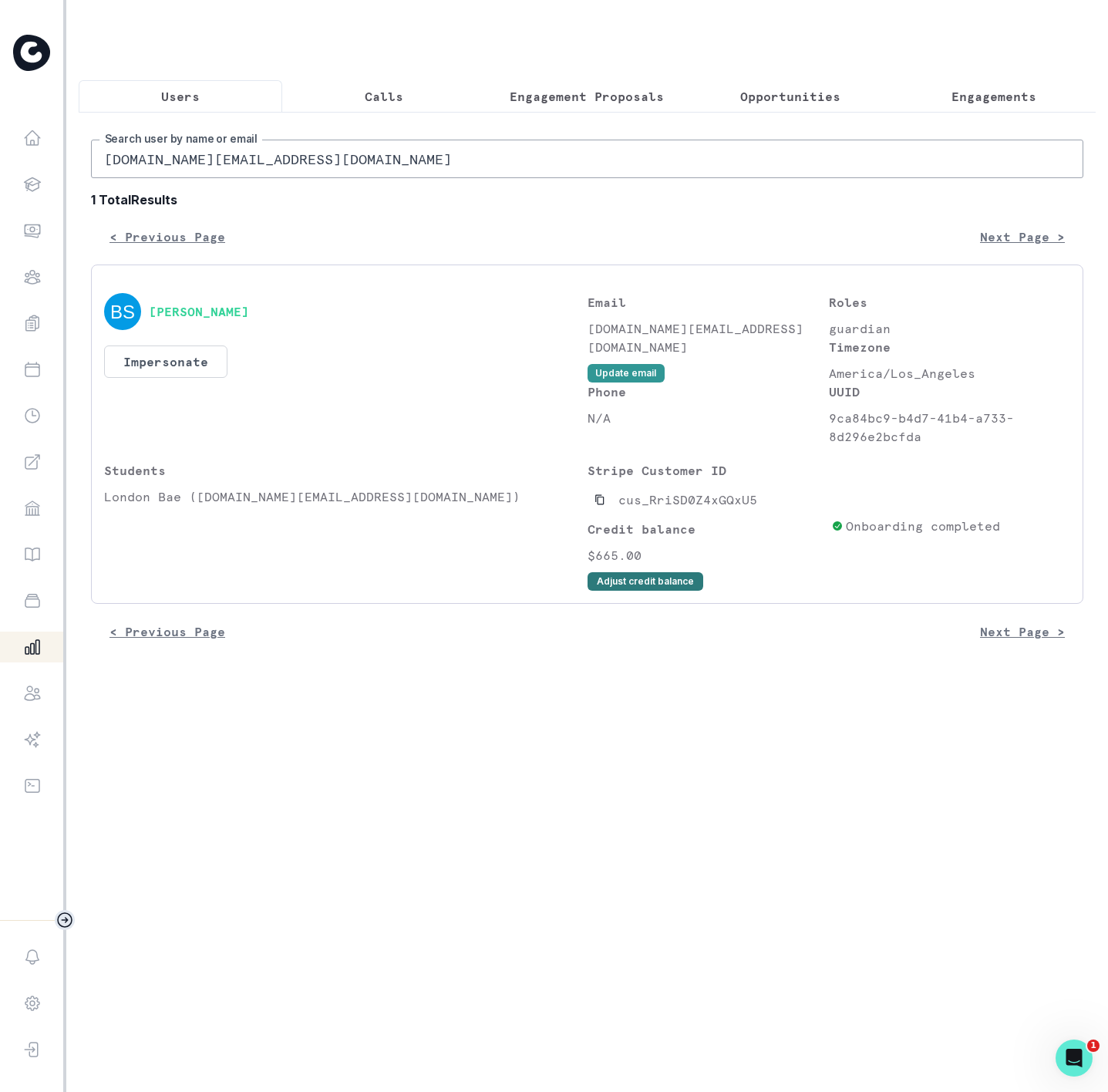
click at [610, 590] on button "Adjust credit balance" at bounding box center [645, 581] width 115 height 18
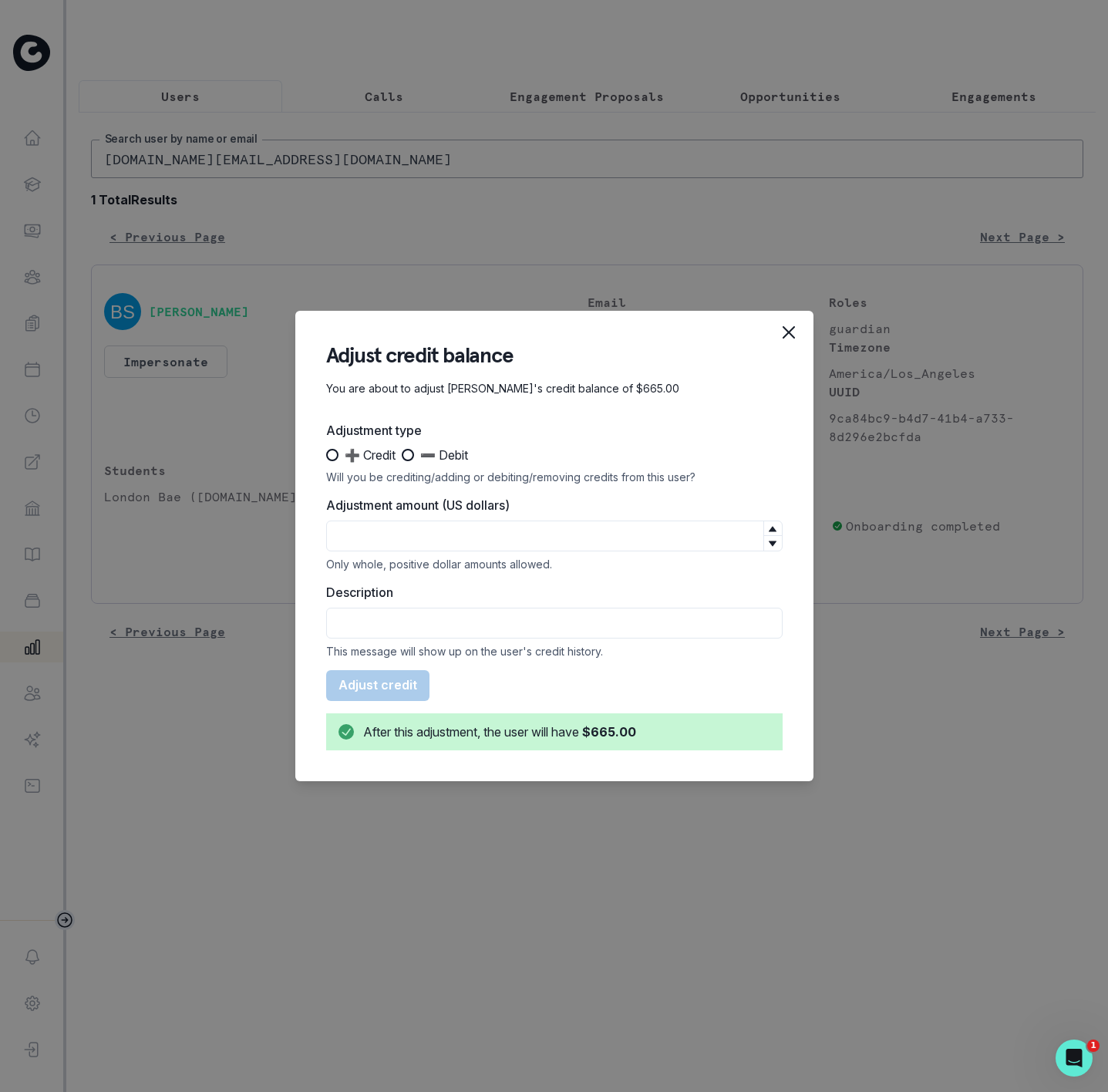
click at [329, 452] on span at bounding box center [332, 455] width 12 height 12
click at [327, 455] on input "➕ Credit" at bounding box center [326, 455] width 1 height 1
radio input "true"
click at [363, 539] on input "Adjustment amount (US dollars)" at bounding box center [554, 535] width 457 height 30
type input "570"
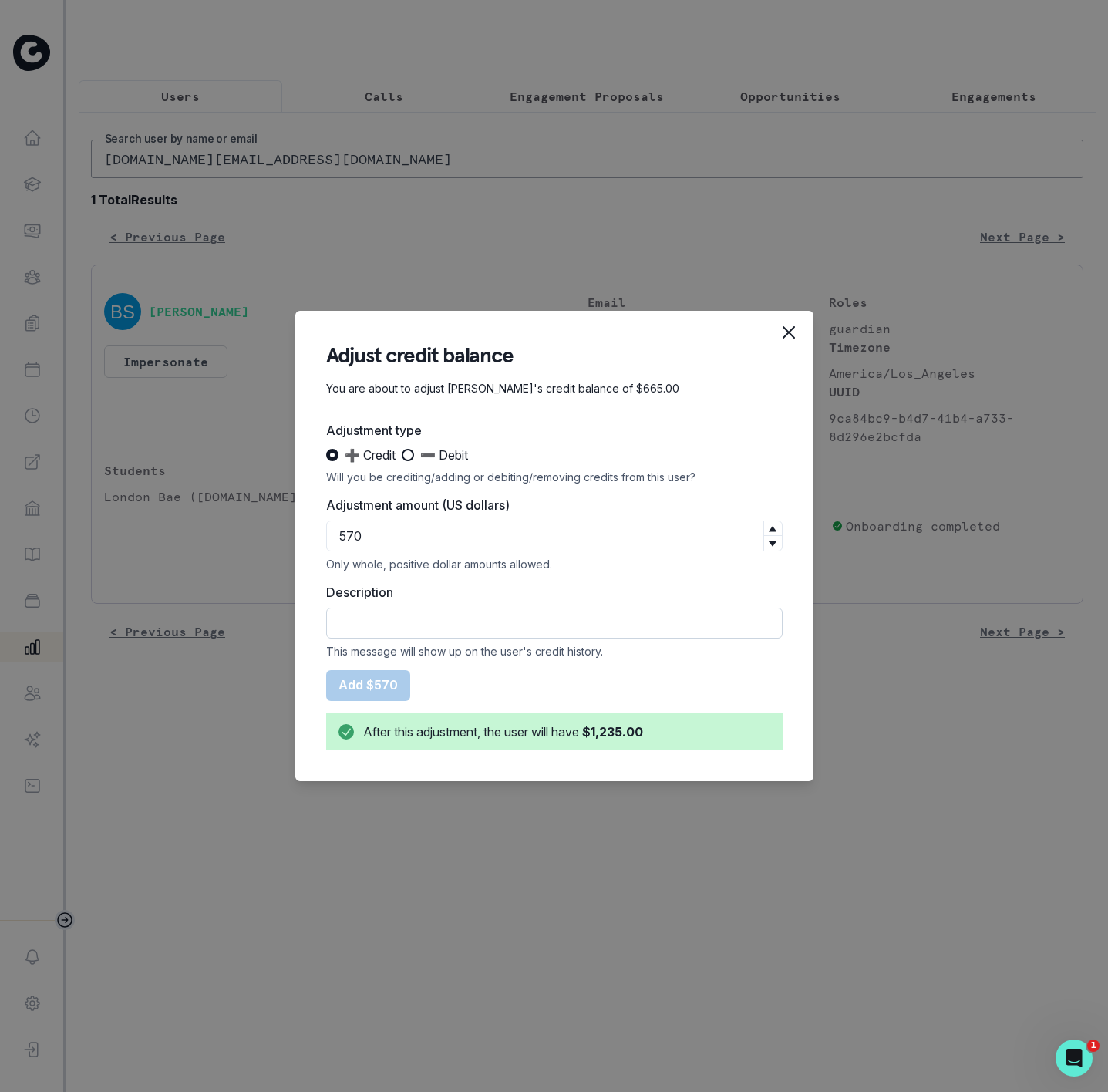
click at [366, 623] on input "Description" at bounding box center [554, 623] width 457 height 30
type input "CREDIT Capped subscription credit rollover deduction"
click at [379, 684] on button "Add $570" at bounding box center [368, 685] width 84 height 30
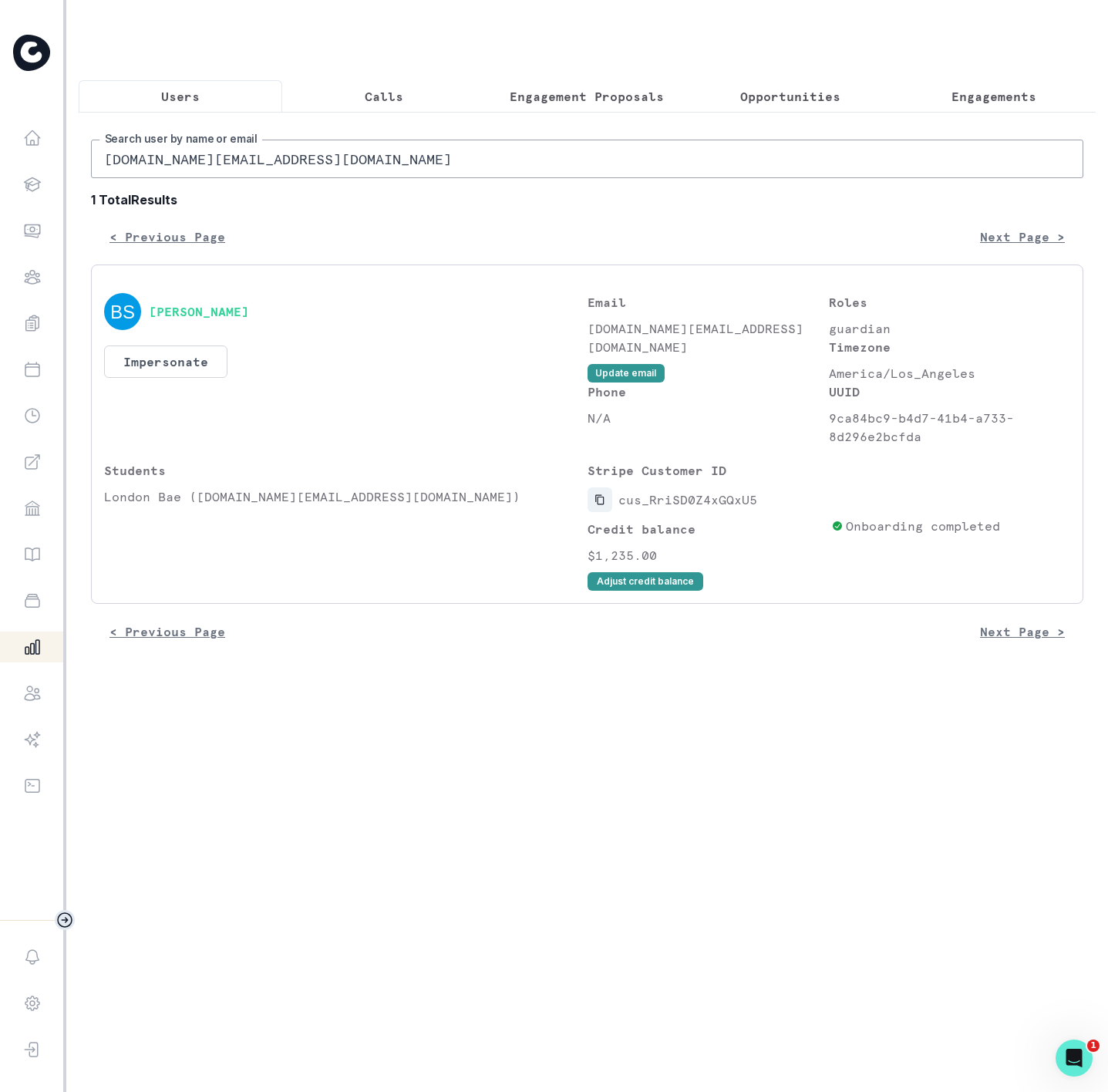
click at [600, 505] on icon "Copied to clipboard" at bounding box center [601, 500] width 11 height 11
